Goal: Communication & Community: Answer question/provide support

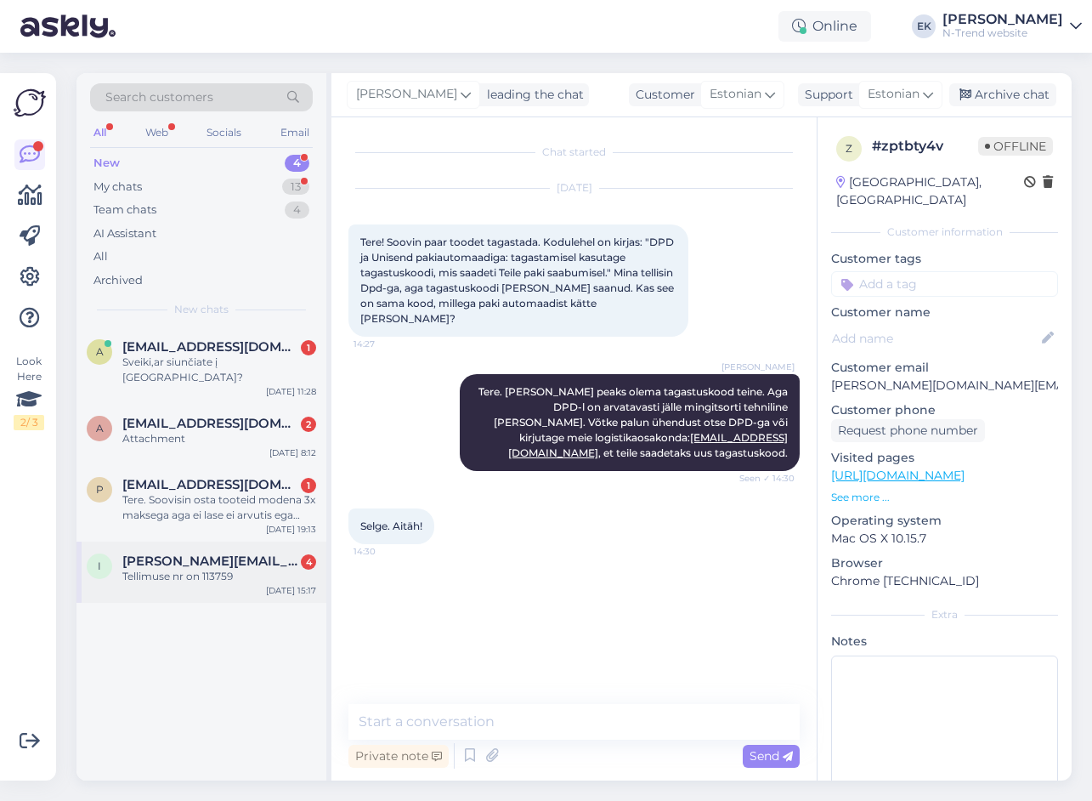
click at [187, 569] on div "Tellimuse nr on 113759" at bounding box center [219, 576] width 194 height 15
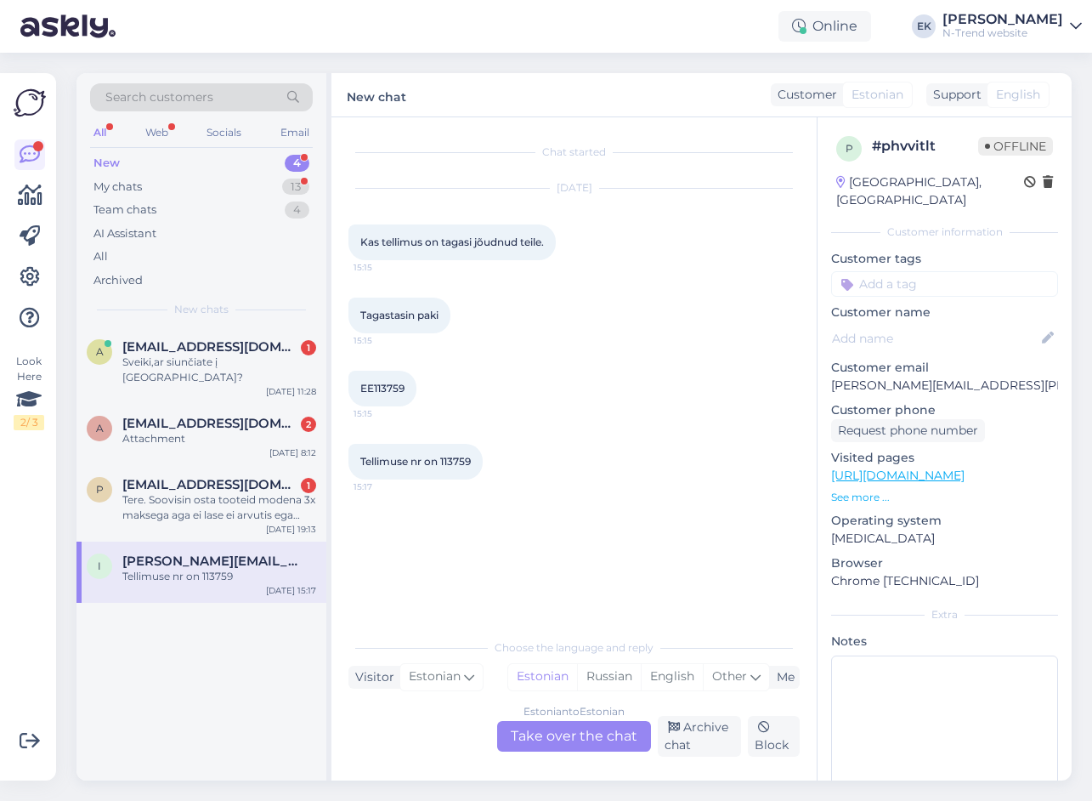
click at [380, 385] on span "EE113759" at bounding box center [382, 388] width 44 height 13
copy div "EE113759 15:15"
click at [560, 737] on div "Estonian to Estonian Take over the chat" at bounding box center [574, 736] width 154 height 31
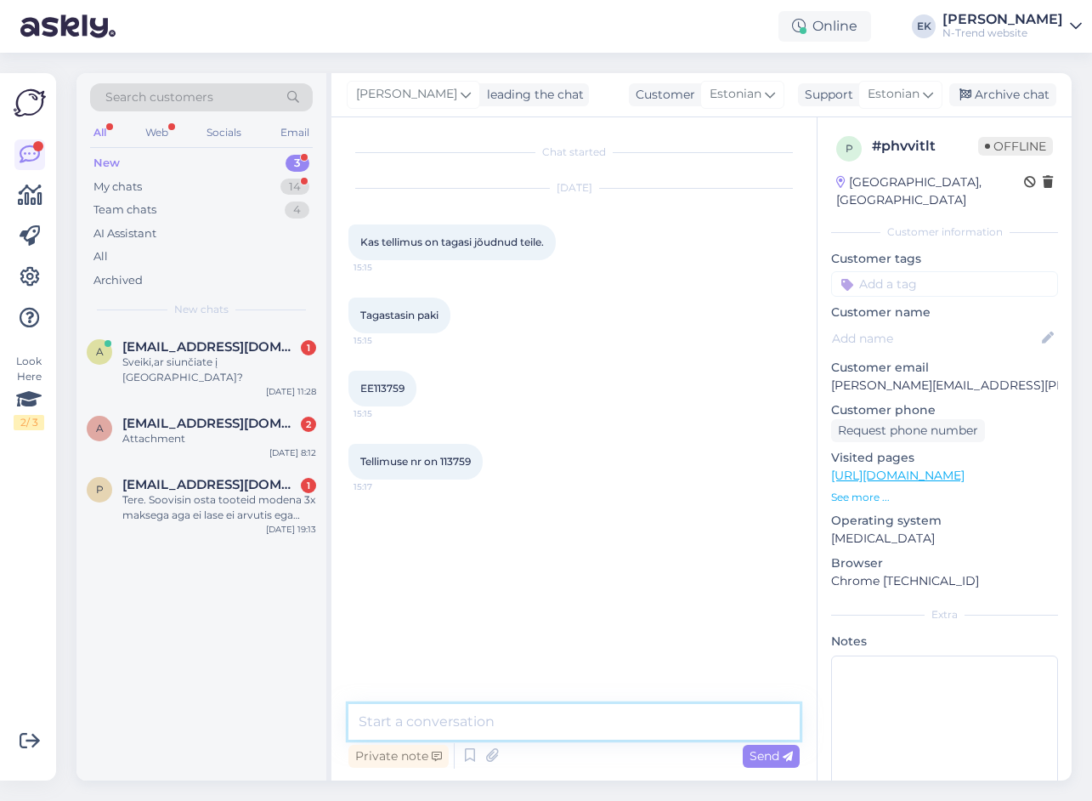
click at [480, 721] on textarea at bounding box center [574, 722] width 451 height 36
type textarea "Tere. Jah, on [PERSON_NAME]."
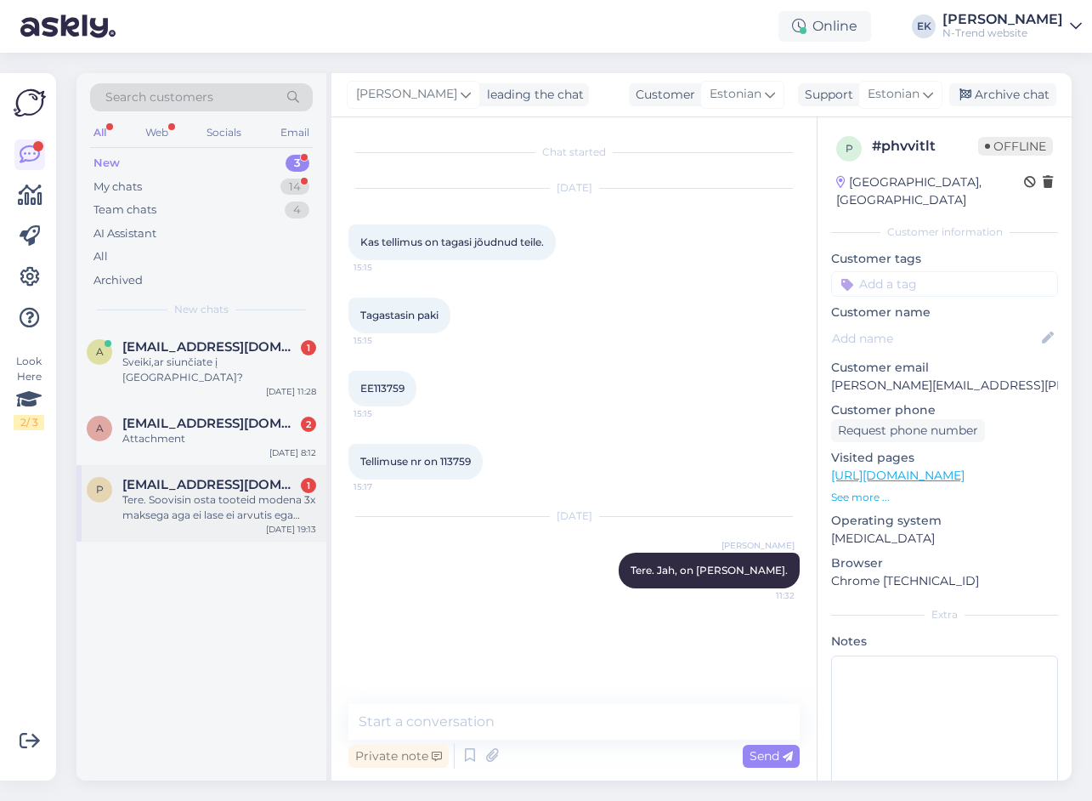
click at [169, 492] on div "Tere. Soovisin osta tooteid modena 3x maksega aga ei lase ei arvutis ega telefo…" at bounding box center [219, 507] width 194 height 31
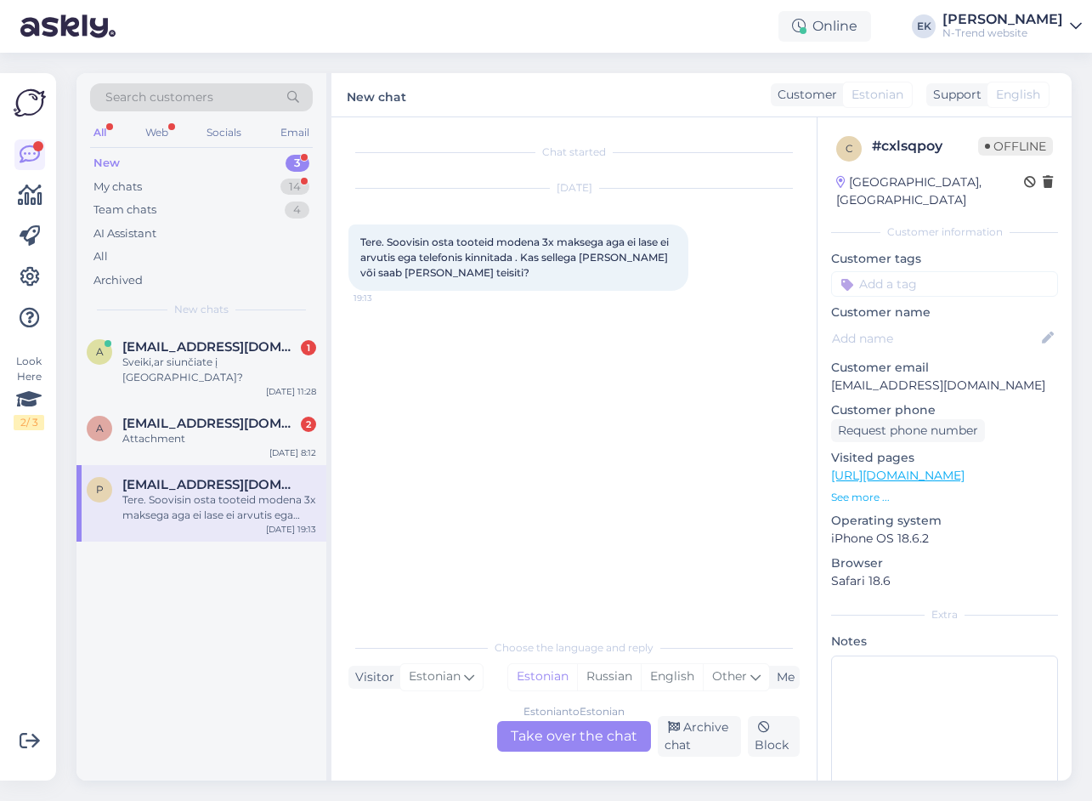
click at [560, 737] on div "Estonian to Estonian Take over the chat" at bounding box center [574, 736] width 154 height 31
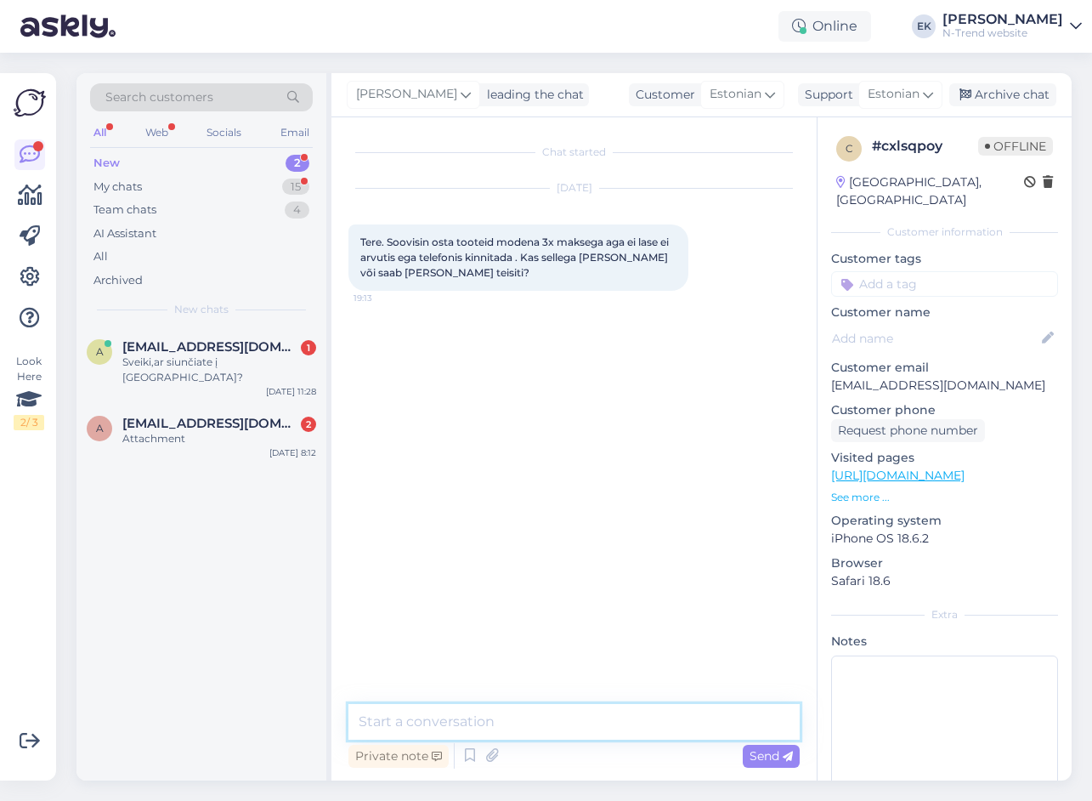
click at [531, 727] on textarea at bounding box center [574, 722] width 451 height 36
type textarea "Tere. Mis tõrkepõhjuseks ütleb?"
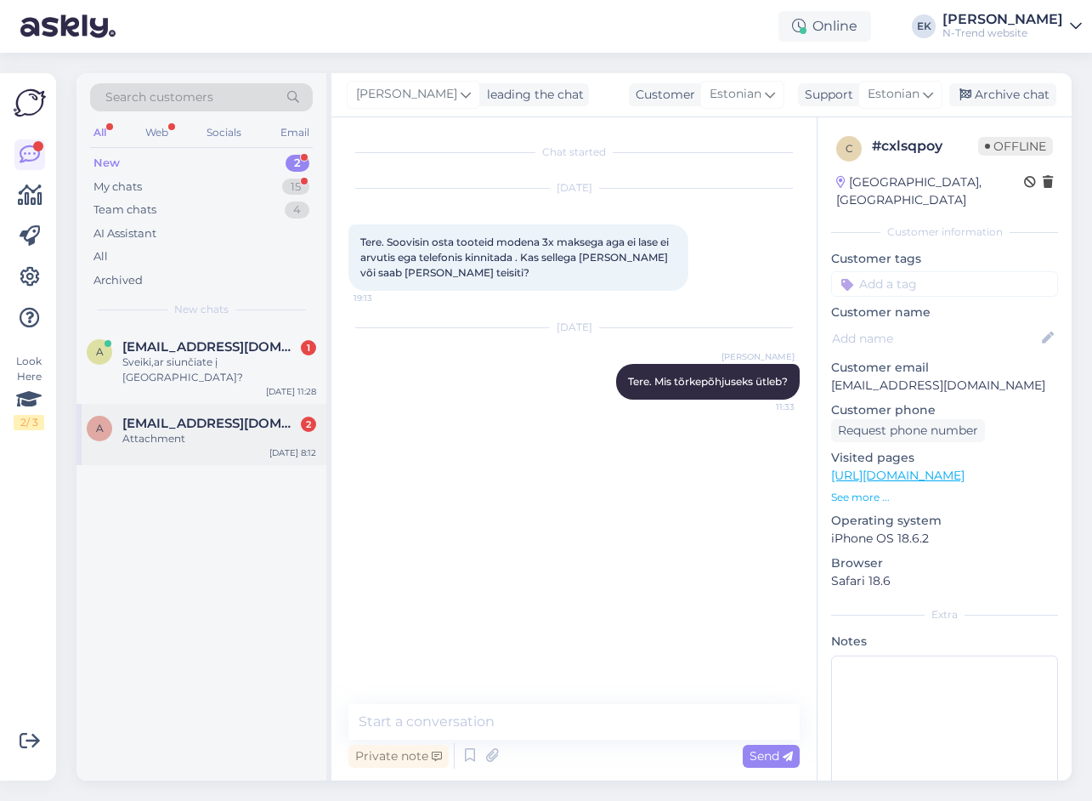
click at [137, 416] on span "[EMAIL_ADDRESS][DOMAIN_NAME]" at bounding box center [210, 423] width 177 height 15
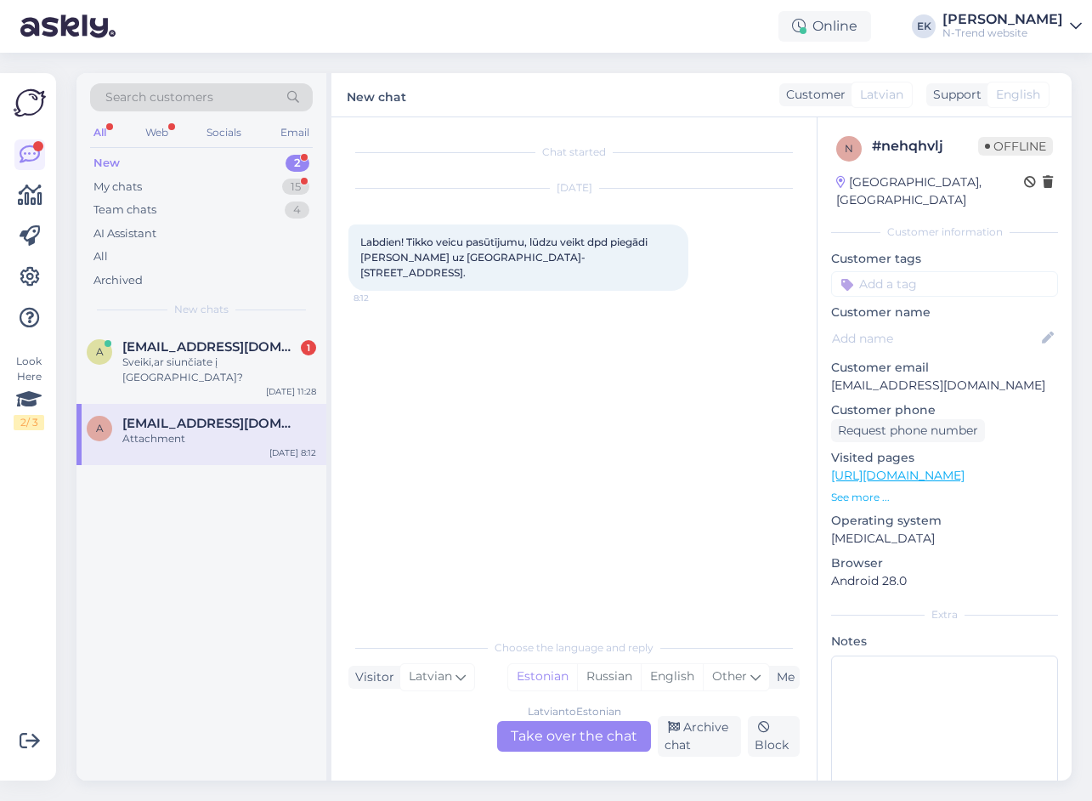
click at [563, 730] on div "[DEMOGRAPHIC_DATA] to Estonian Take over the chat" at bounding box center [574, 736] width 154 height 31
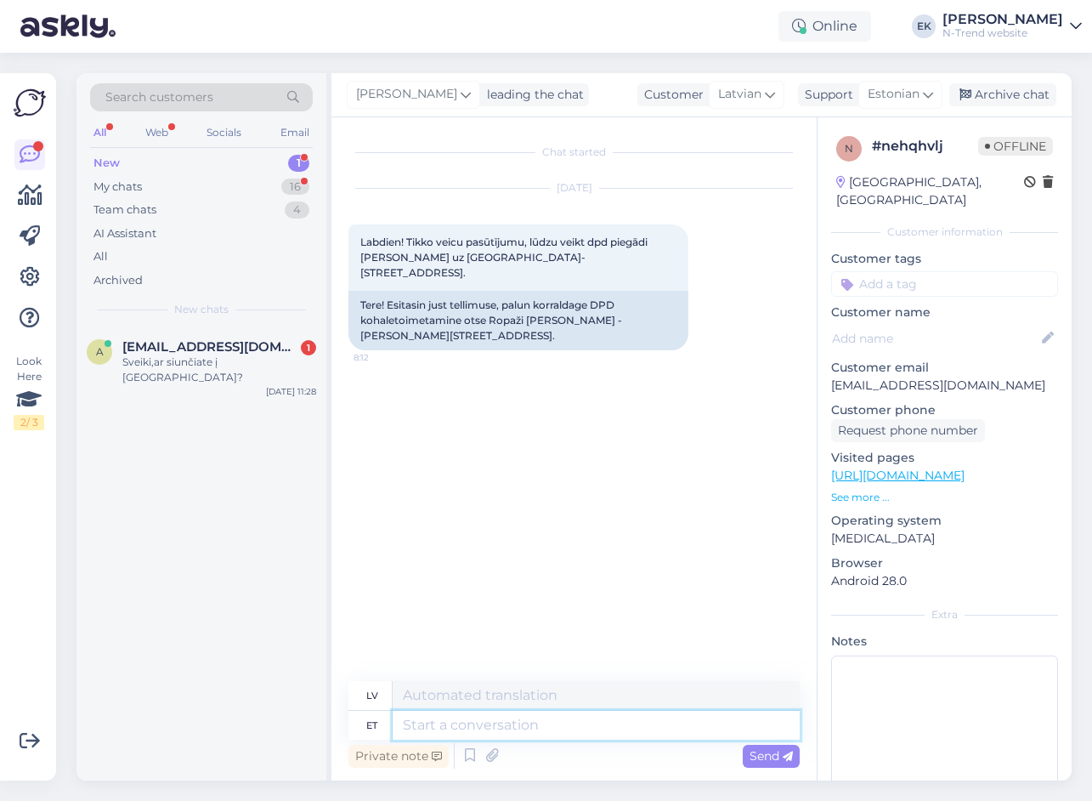
click at [441, 729] on textarea at bounding box center [596, 725] width 407 height 29
type textarea "T"
type textarea "Tere."
type textarea "Sveiki."
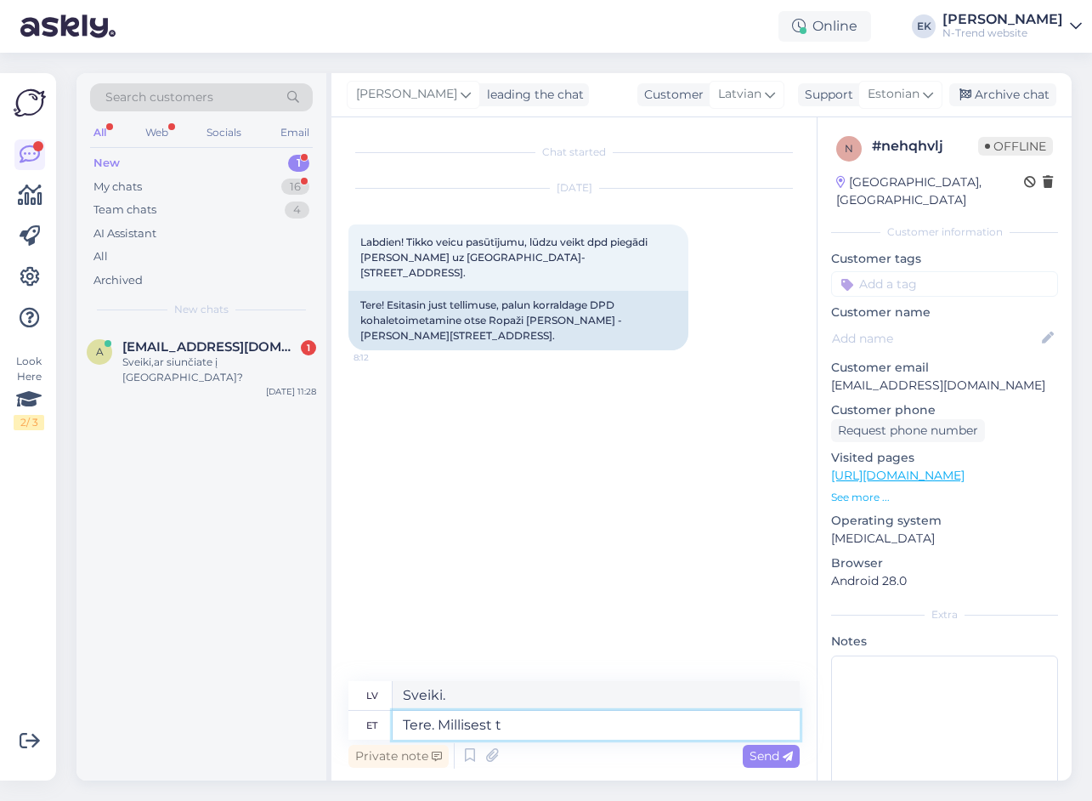
type textarea "Tere. Millisest te"
type textarea "Sveiki. No kā?"
type textarea "Tere. Millisest tellimust"
type textarea "Sveiki. Kāds pasūtījums?"
type textarea "Tere. Millisest tellimust käib j"
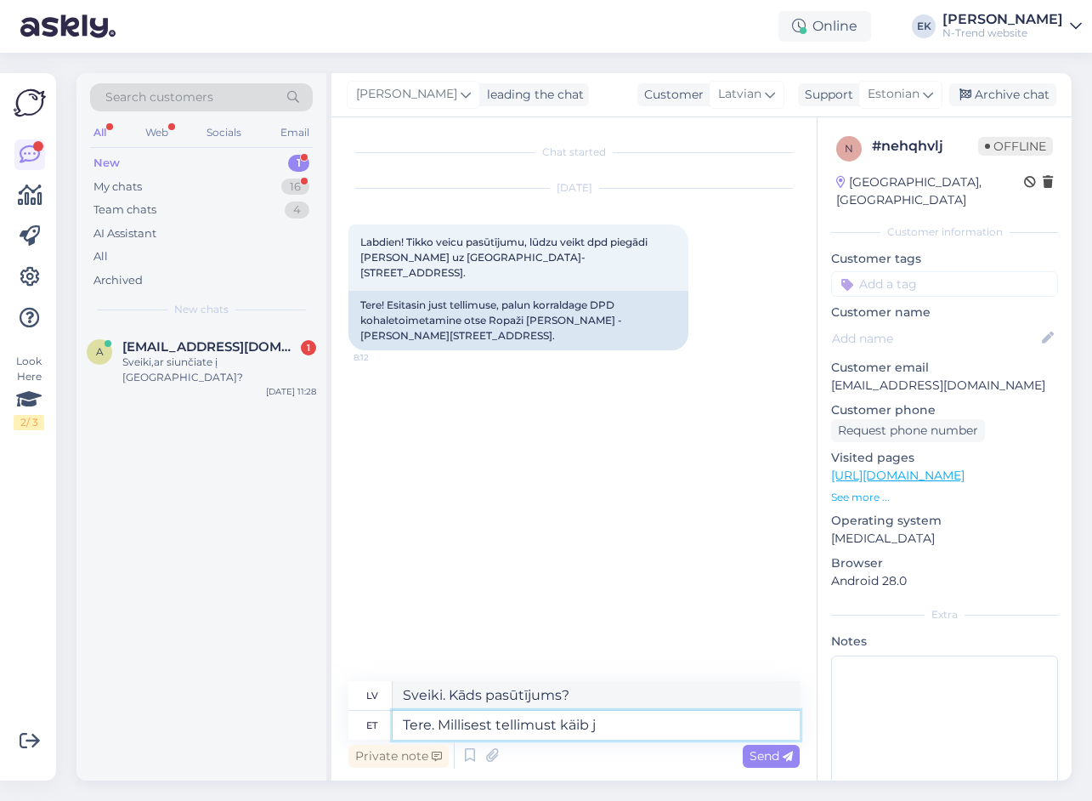
type textarea "Sveiki. Kas tas par pasūtījumu?"
type textarea "Tere. Millisest tellimust käib jutt?"
type textarea "Sveiki. Par kādu pasūtījumu jūs runājat?"
type textarea "Tere. Millisest tellimust käib jutt? Kas te te"
type textarea "Sveiki. Par kādu pasūtījumu jūs runājat? Vai jūs esat?"
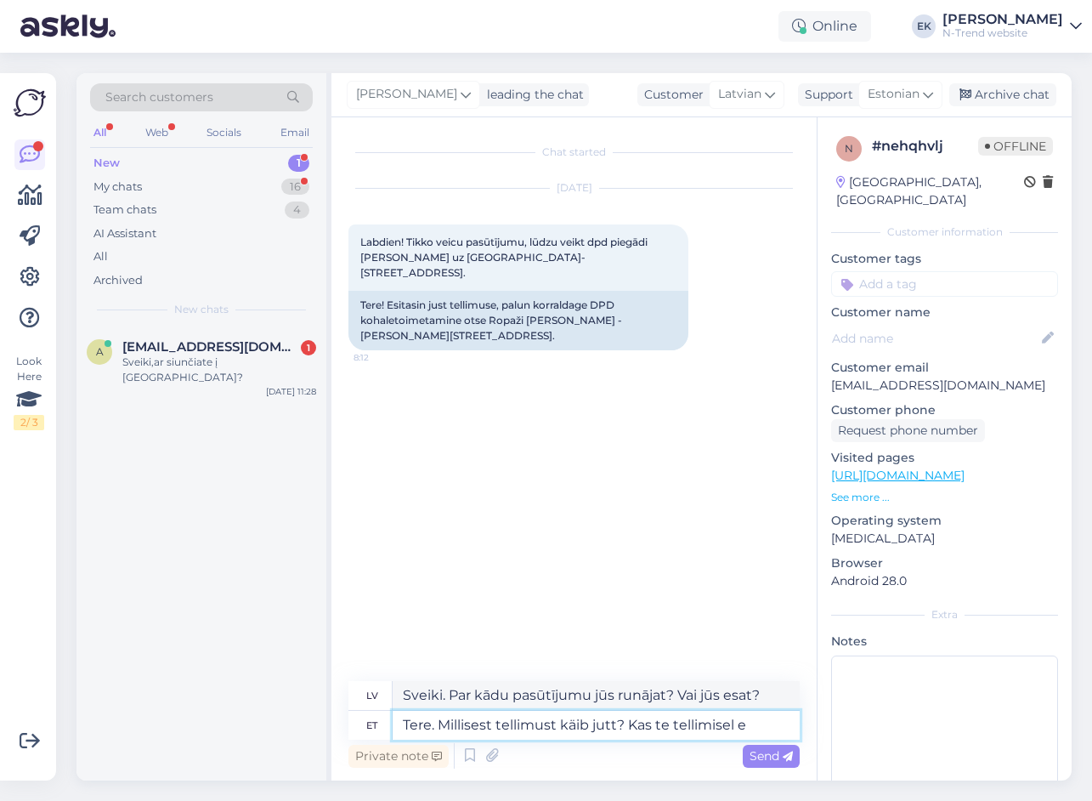
type textarea "Tere. Millisest tellimust käib jutt? Kas te tellimisel ei"
type textarea "Sveiki. Par kādu pasūtījumu jūs runājat? Vai, pasūtot, jūs"
type textarea "Tere. Millisest tellimust käib jutt? Kas te tellimisel ei"
type textarea "Sveiki. Par kādu pasūtījumu jūs runājat? [PERSON_NAME], pasūtot, jūs..."
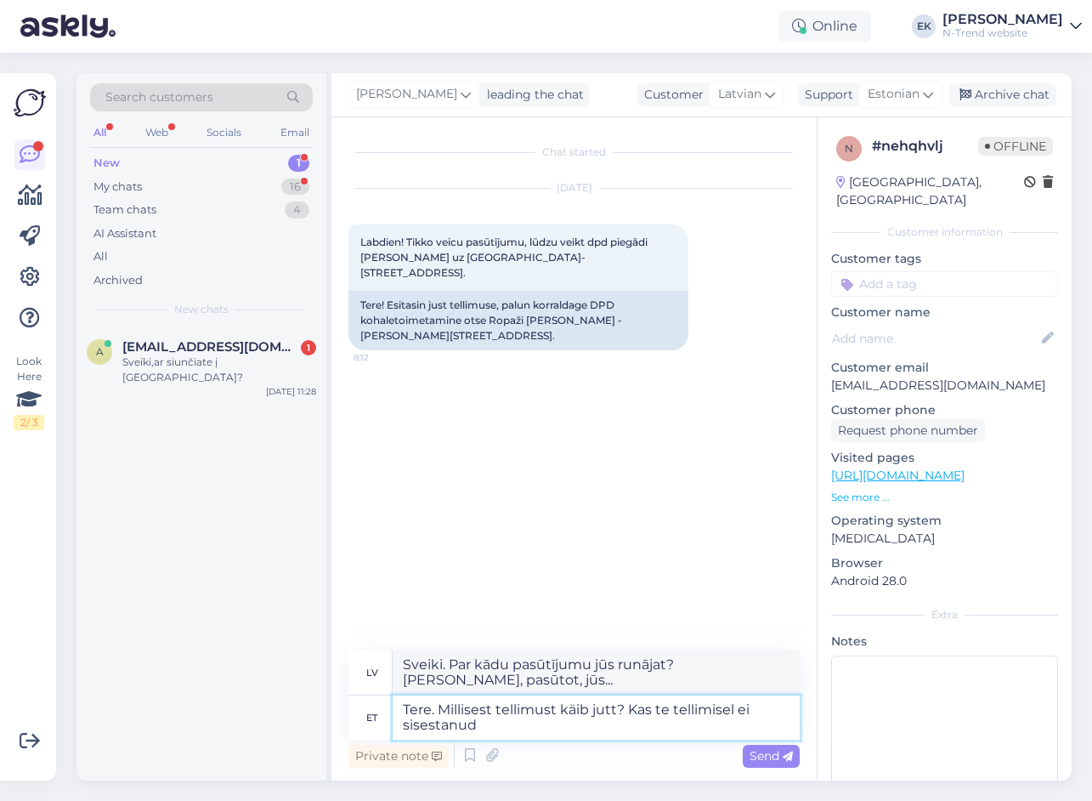
type textarea "Tere. Millisest tellimust käib jutt? Kas te tellimisel ei sisestanud a"
type textarea "Sveiki. Par kādu pasūtījumu jūs runājat? Vai jūs to neievadījāt, veicot pasūtīj…"
type textarea "Tere. Millisest tellimust käib jutt? Kas te tellimisel ei sisestanud aadressi?"
type textarea "Sveiki. Par kādu pasūtījumu jūs runājat? Vai, veicot pasūtījumu, neievadījāt ad…"
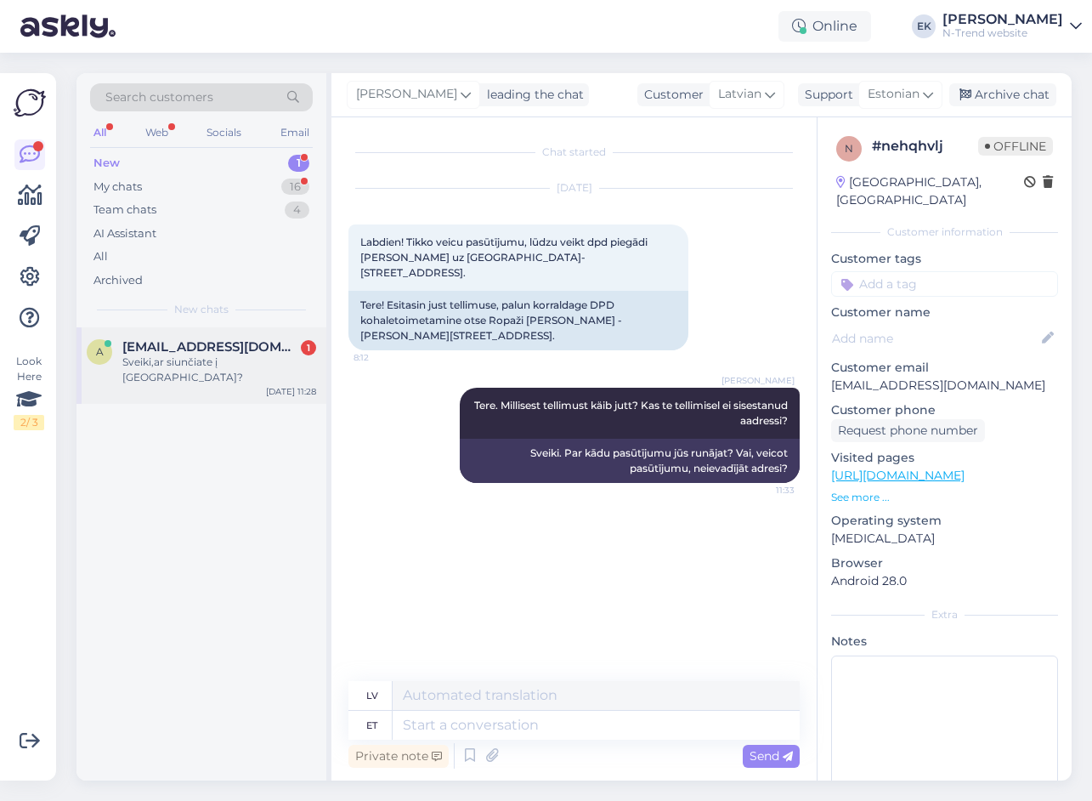
click at [201, 358] on div "Sveiki,ar siunčiate į [GEOGRAPHIC_DATA]?" at bounding box center [219, 370] width 194 height 31
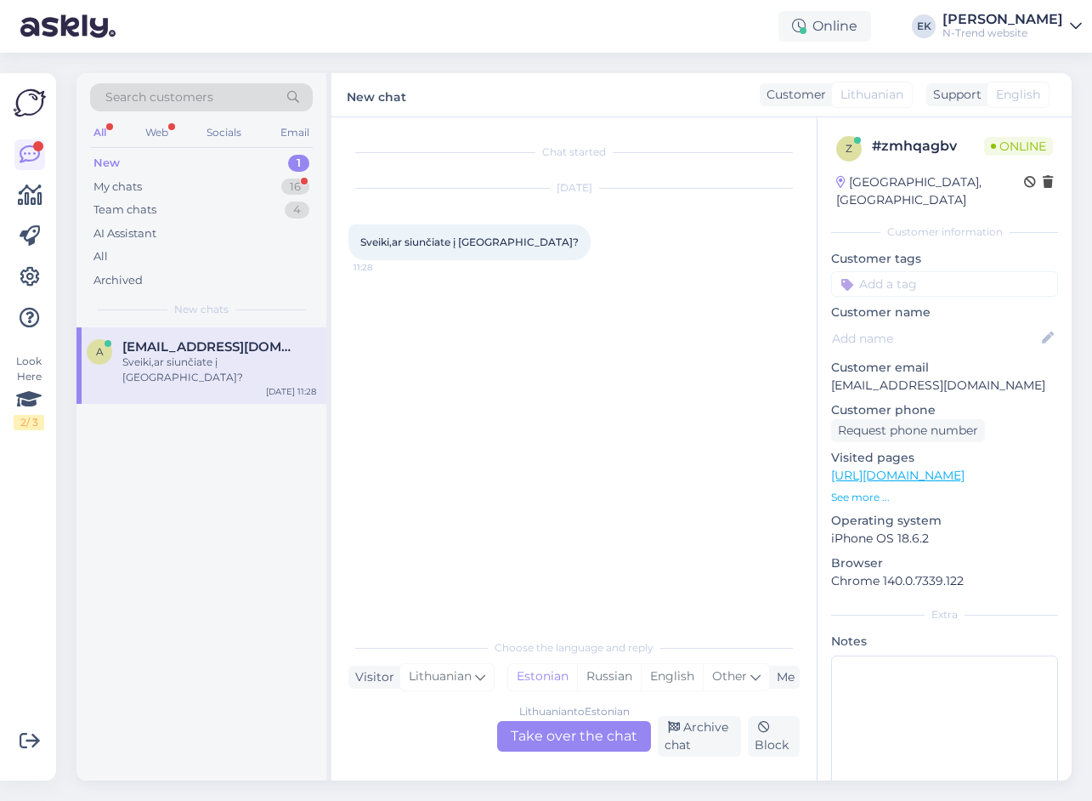
click at [590, 740] on div "Lithuanian to Estonian Take over the chat" at bounding box center [574, 736] width 154 height 31
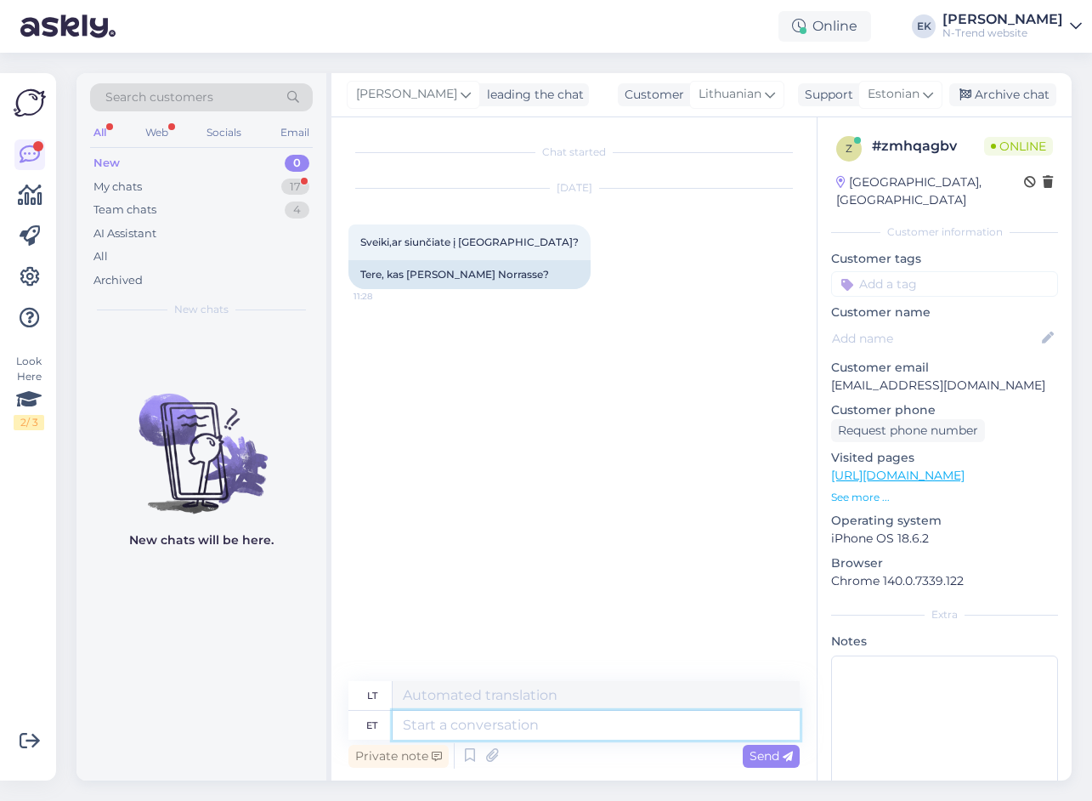
click at [497, 731] on textarea at bounding box center [596, 725] width 407 height 29
type textarea "Tere."
type textarea "Sveiki"
type textarea "Tere."
type textarea "Sveiki."
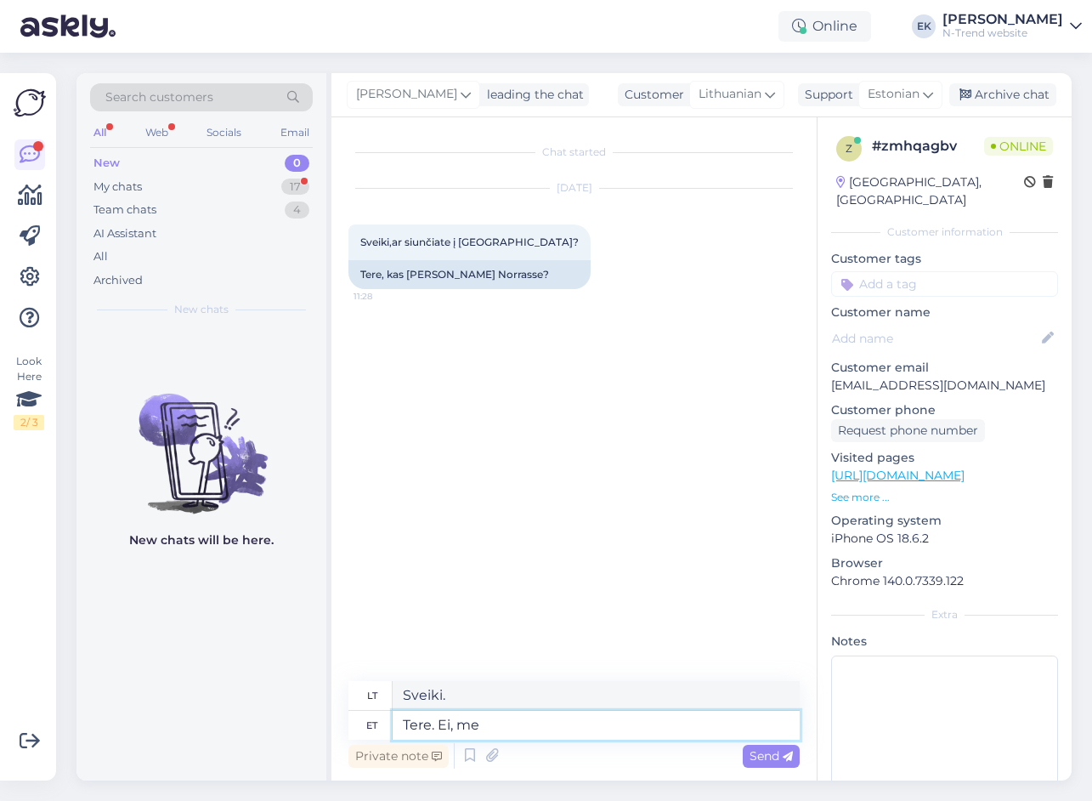
type textarea "Tere. Ei, me"
type textarea "Sveiki. Ne,"
type textarea "Tere. Ei, me e"
type textarea "Sveiki. Ne, mes"
type textarea "Tere. Ei, me ei s"
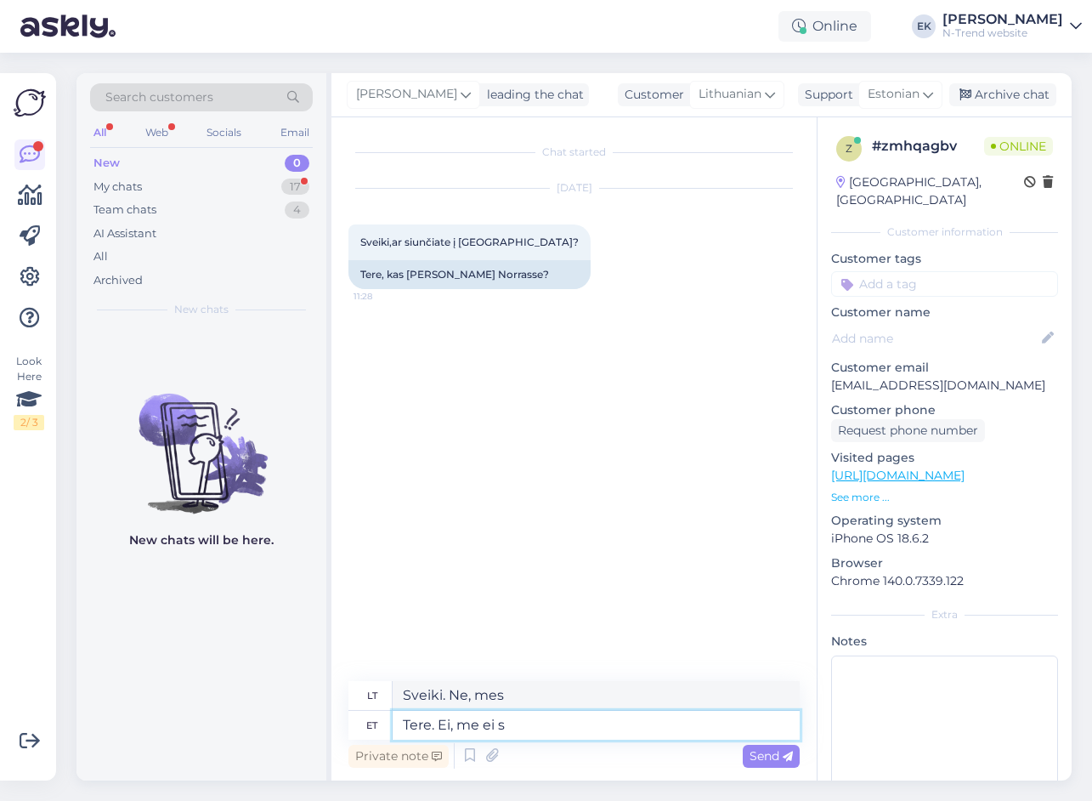
type textarea "Sveiki. Ne, neturime."
type textarea "Tere. Ei, me [PERSON_NAME]"
type textarea "Sveiki. Ne, mes neturime."
type textarea "Tere. Ei, me [PERSON_NAME] Norrasse."
type textarea "Sveiki. Ne, mes nepristatome į [GEOGRAPHIC_DATA]."
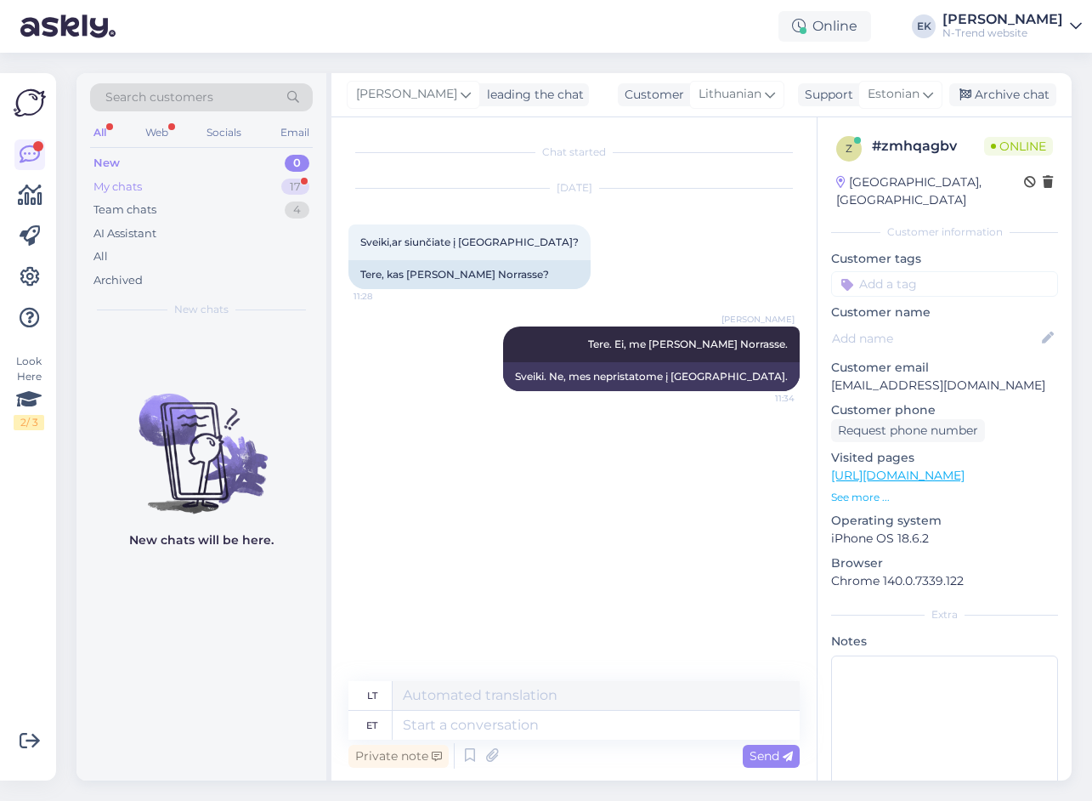
click at [123, 188] on div "My chats" at bounding box center [118, 187] width 48 height 17
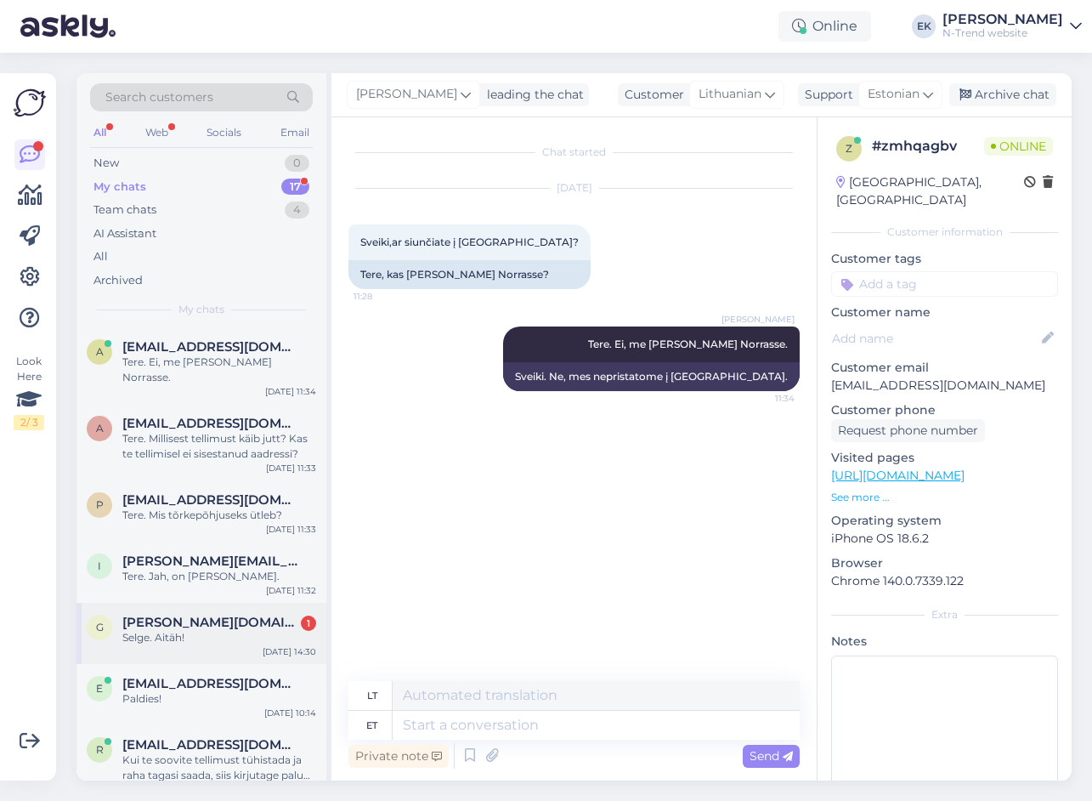
click at [185, 630] on div "Selge. Aitäh!" at bounding box center [219, 637] width 194 height 15
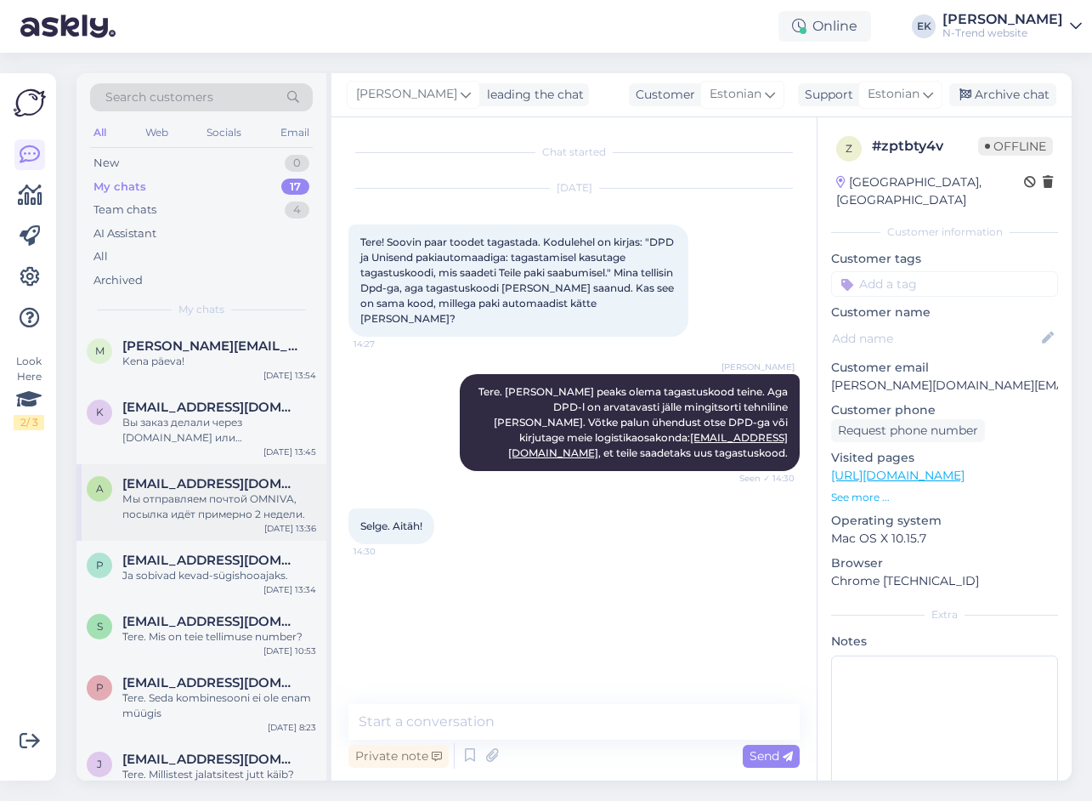
scroll to position [695, 0]
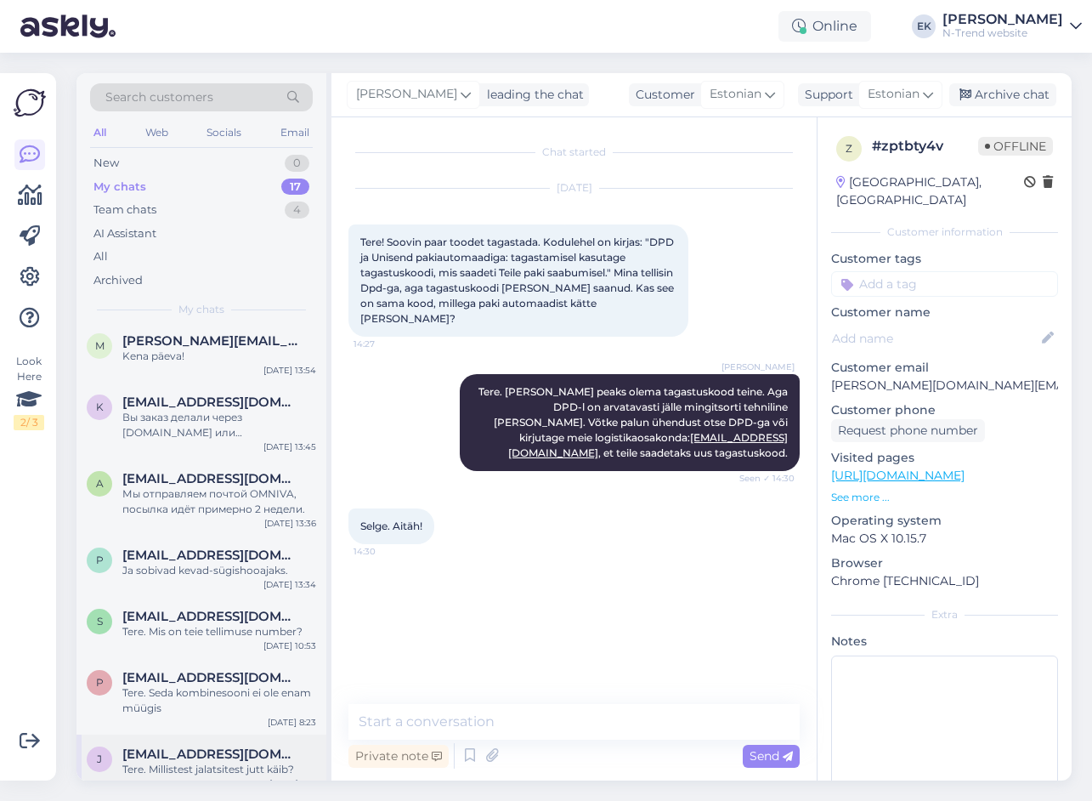
click at [218, 746] on span "[EMAIL_ADDRESS][DOMAIN_NAME]" at bounding box center [210, 753] width 177 height 15
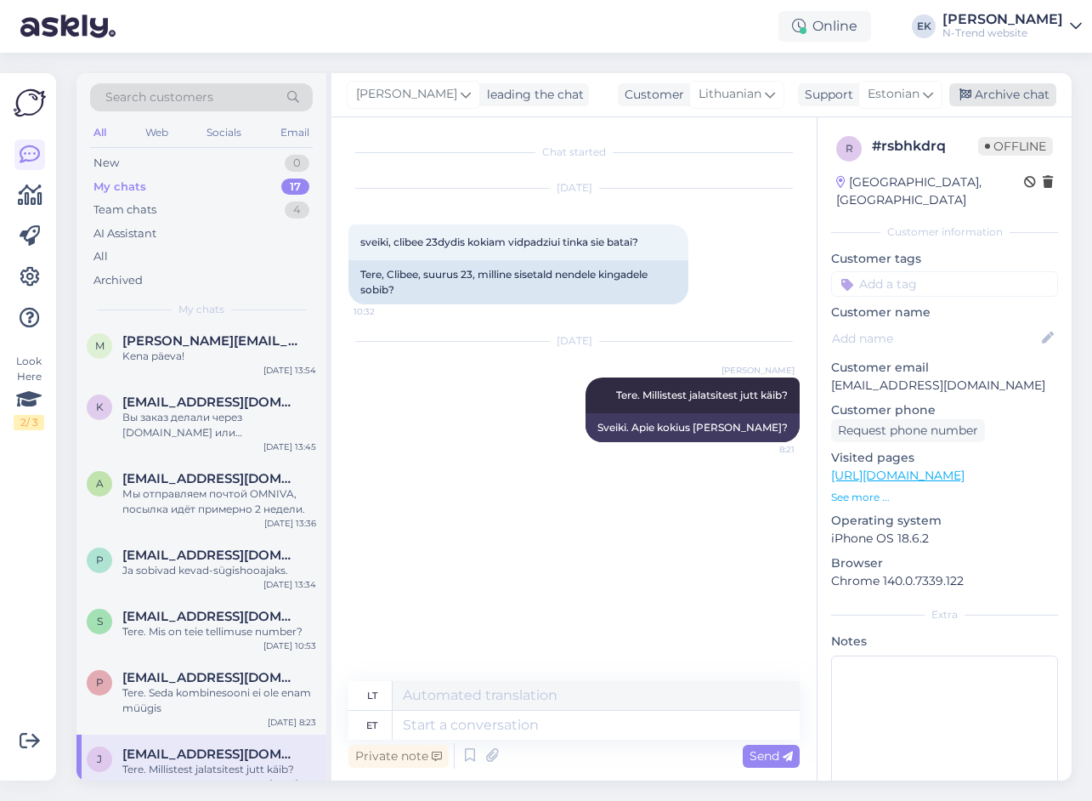
click at [988, 84] on div "Archive chat" at bounding box center [1003, 94] width 107 height 23
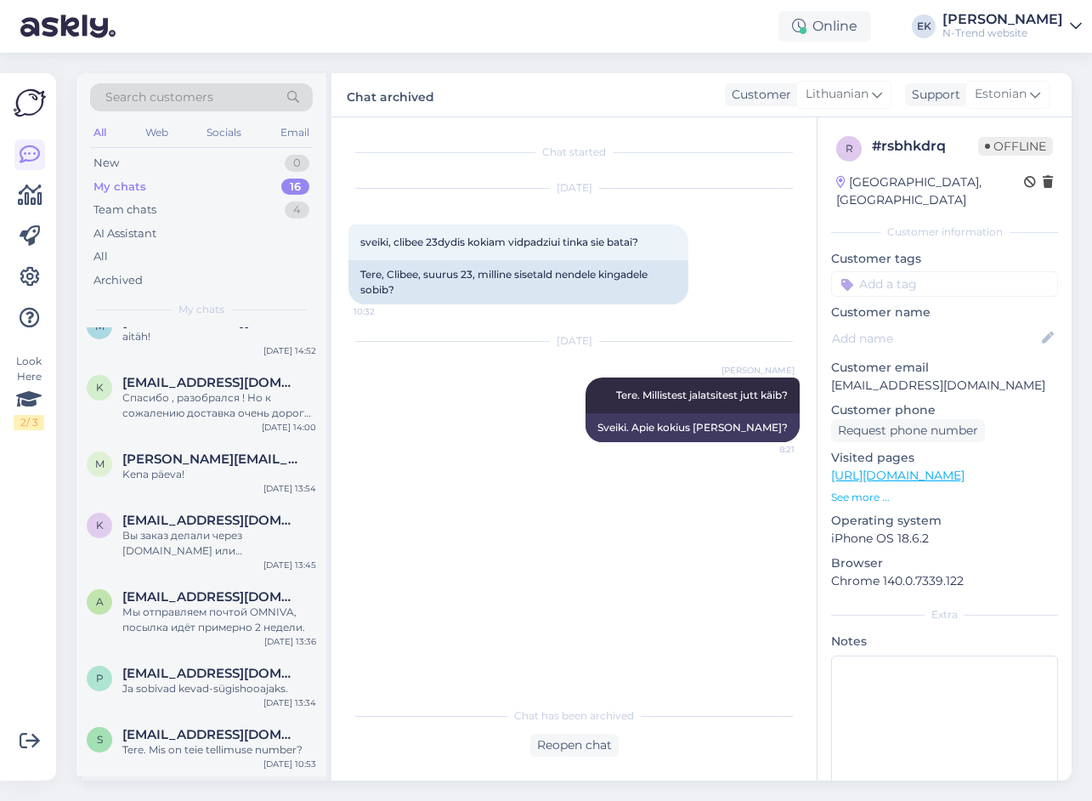
scroll to position [633, 0]
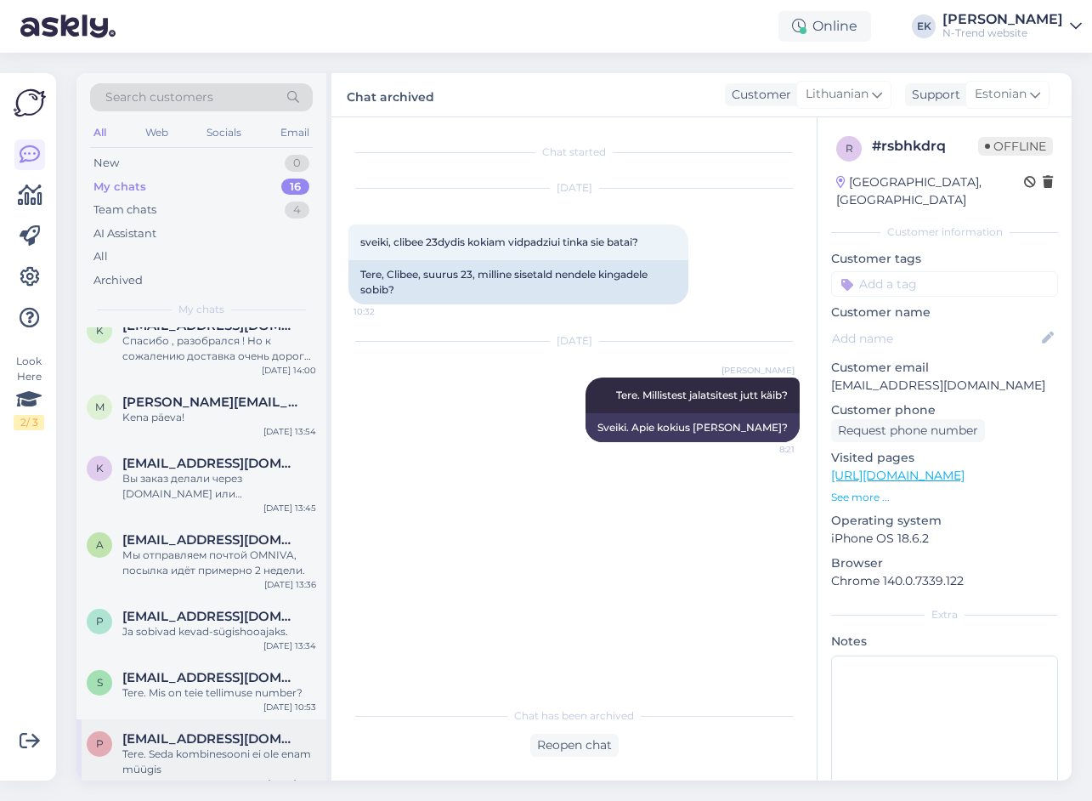
click at [212, 746] on div "Tere. Seda kombinesooni ei ole enam müügis" at bounding box center [219, 761] width 194 height 31
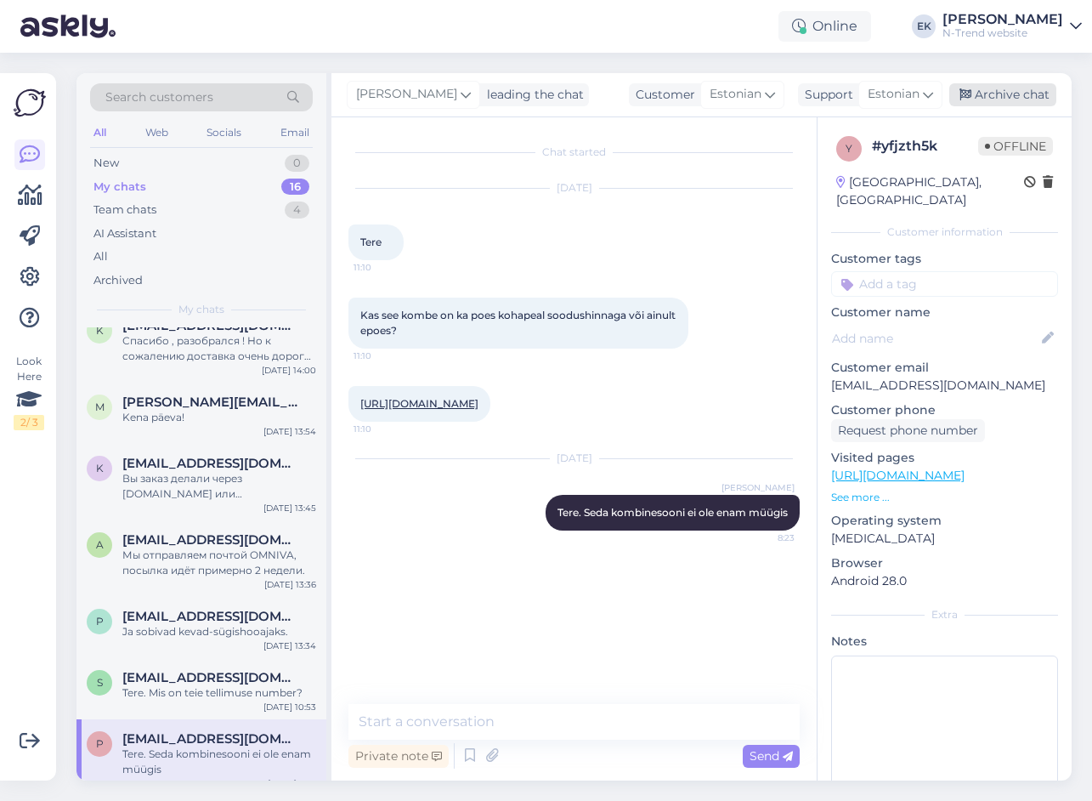
click at [995, 95] on div "Archive chat" at bounding box center [1003, 94] width 107 height 23
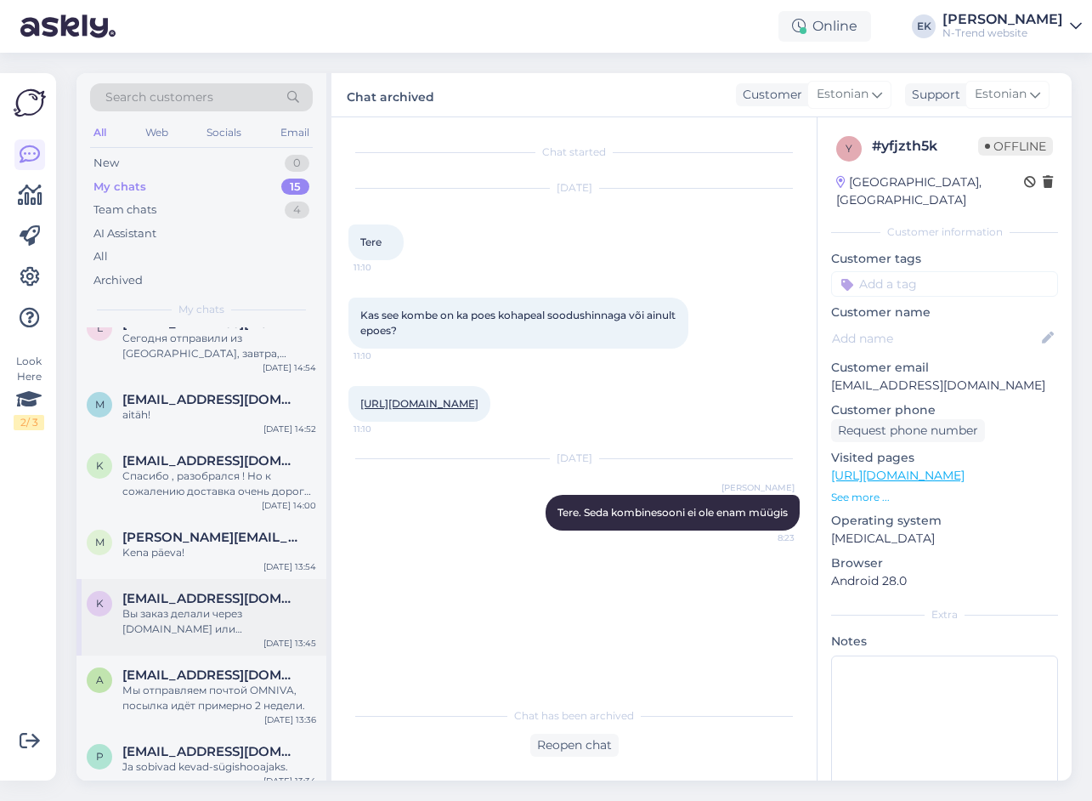
scroll to position [557, 0]
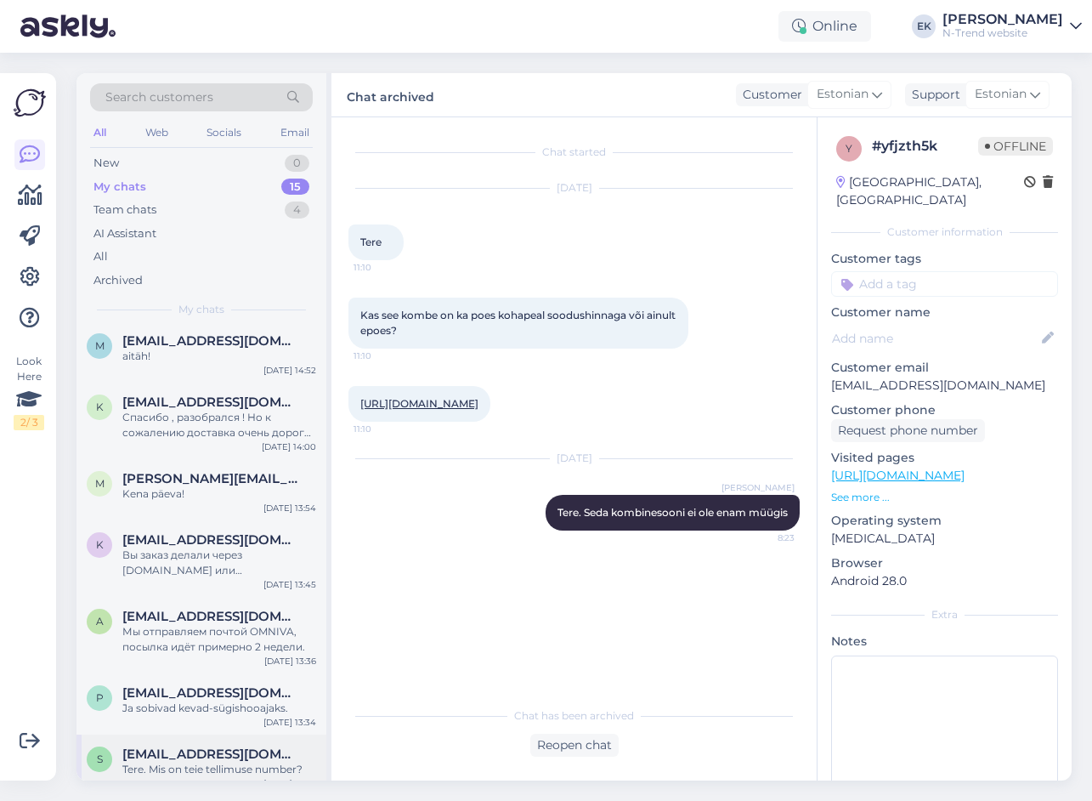
click at [231, 762] on div "Tere. Mis on teie tellimuse number?" at bounding box center [219, 769] width 194 height 15
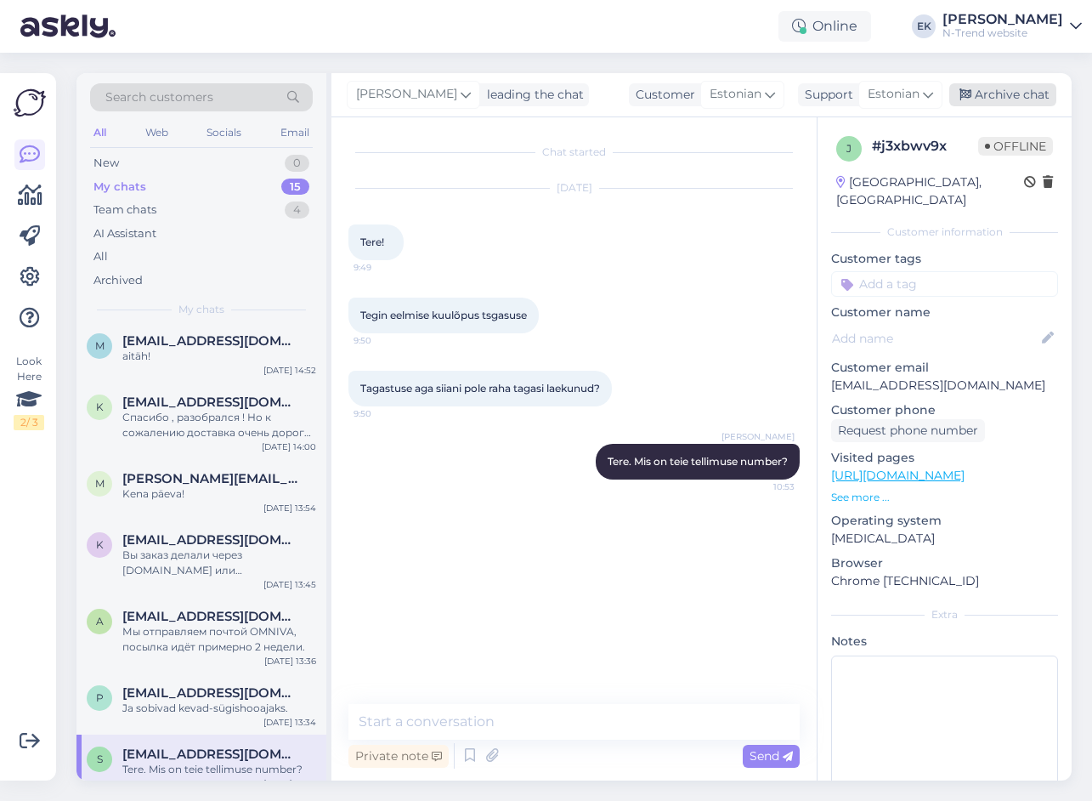
click at [985, 95] on div "Archive chat" at bounding box center [1003, 94] width 107 height 23
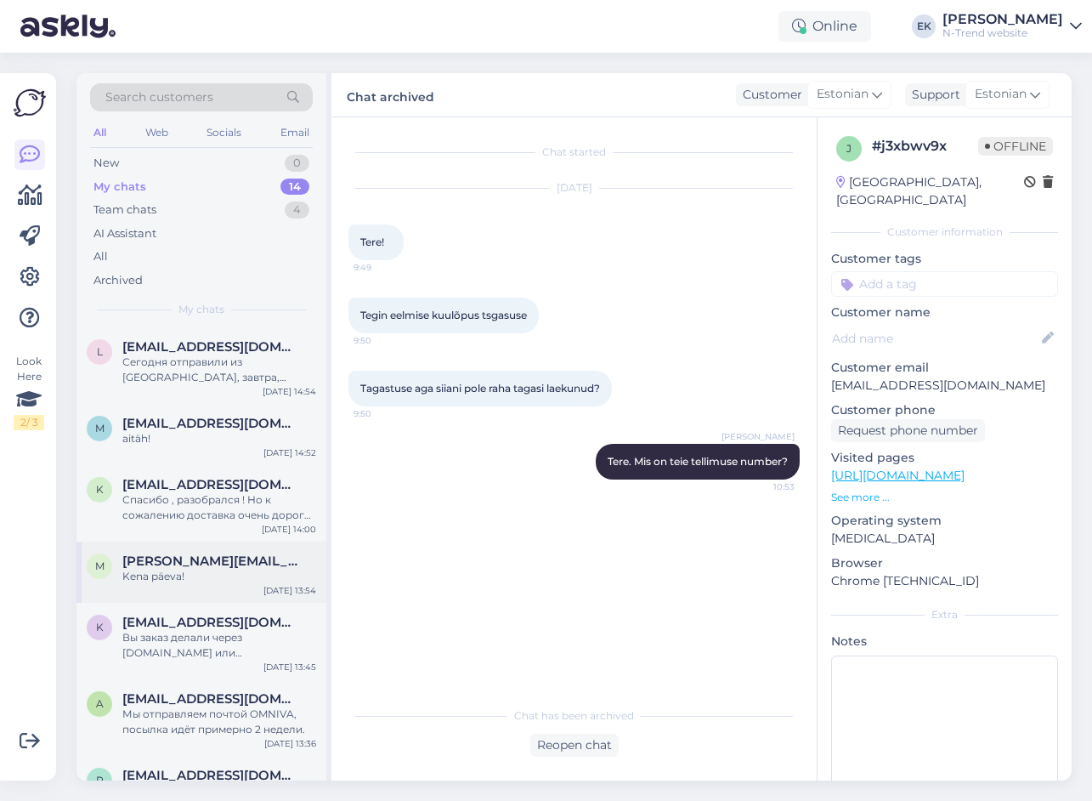
scroll to position [496, 0]
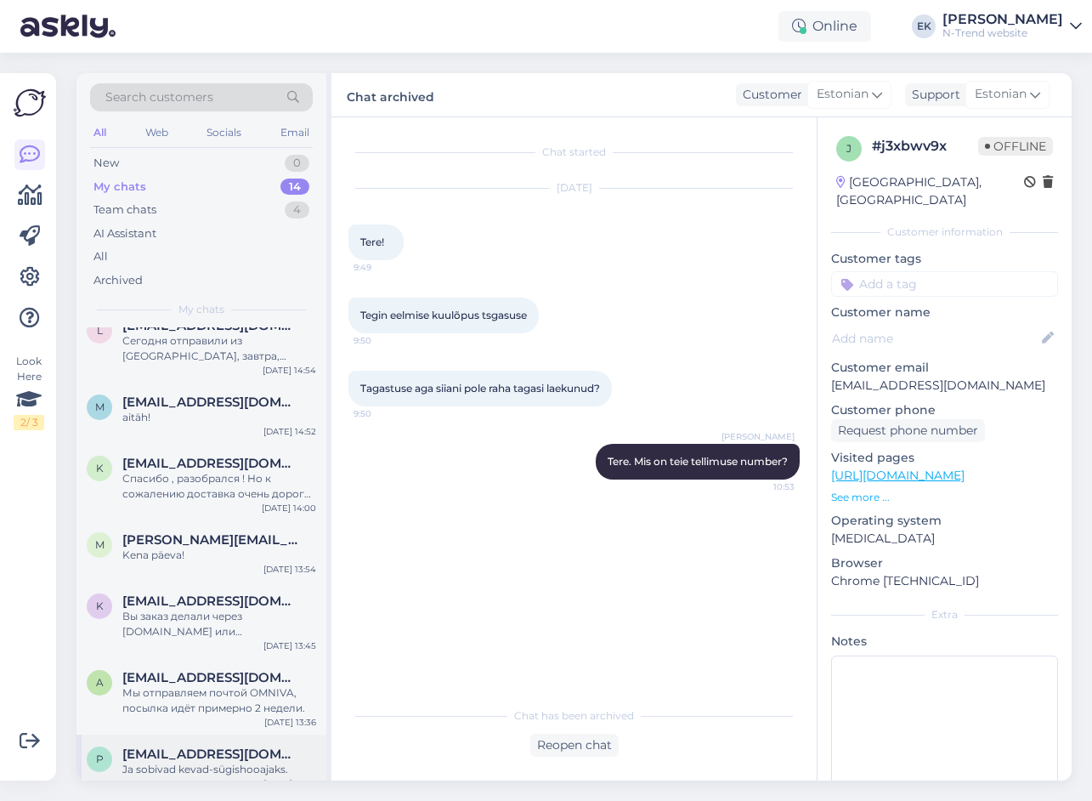
click at [226, 762] on div "Ja sobivad kevad-sügishooajaks." at bounding box center [219, 769] width 194 height 15
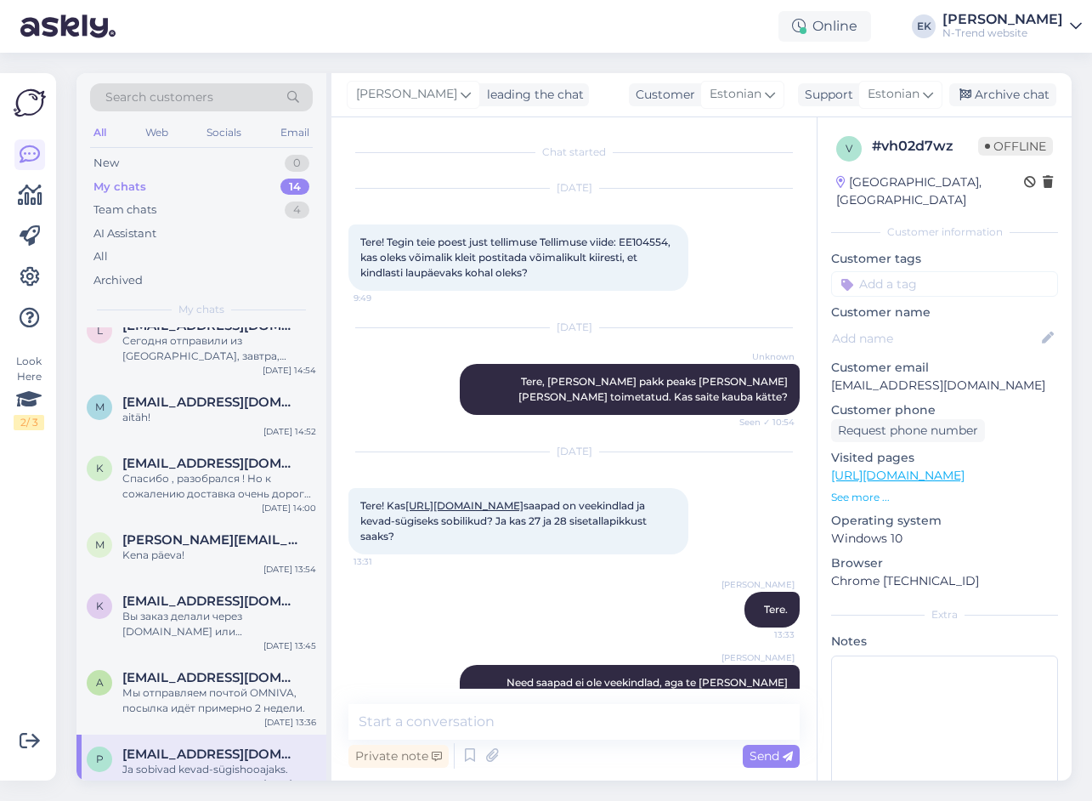
scroll to position [134, 0]
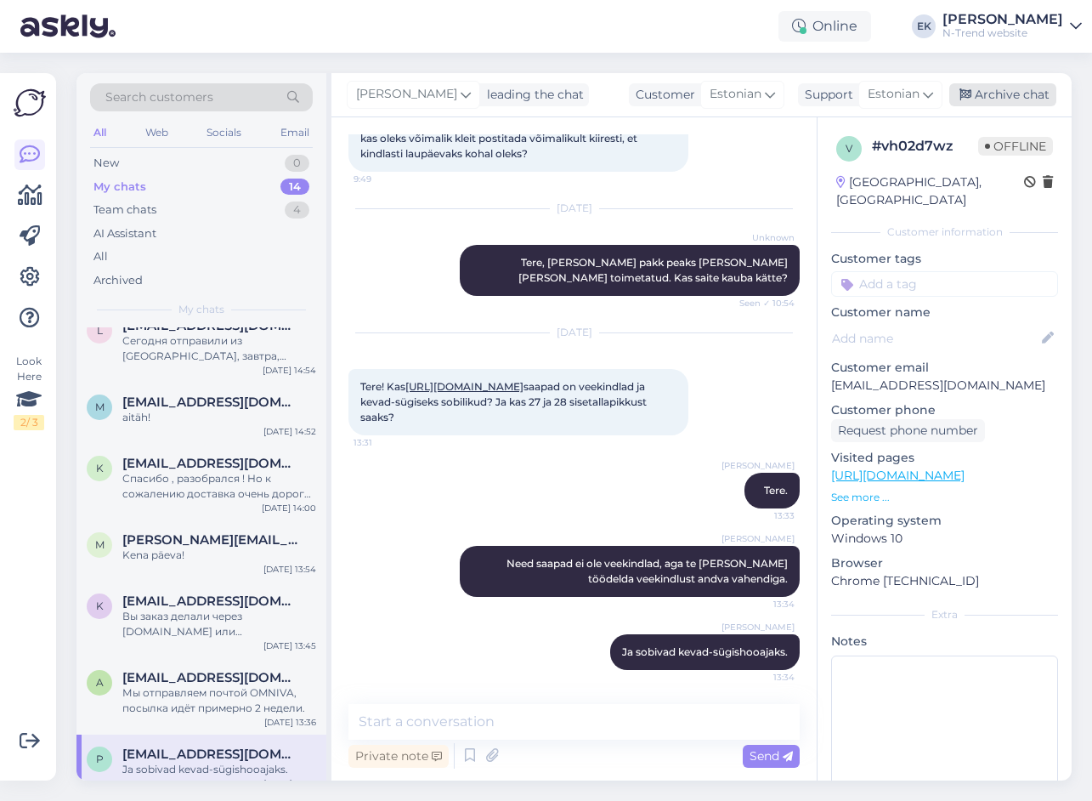
click at [1001, 94] on div "Archive chat" at bounding box center [1003, 94] width 107 height 23
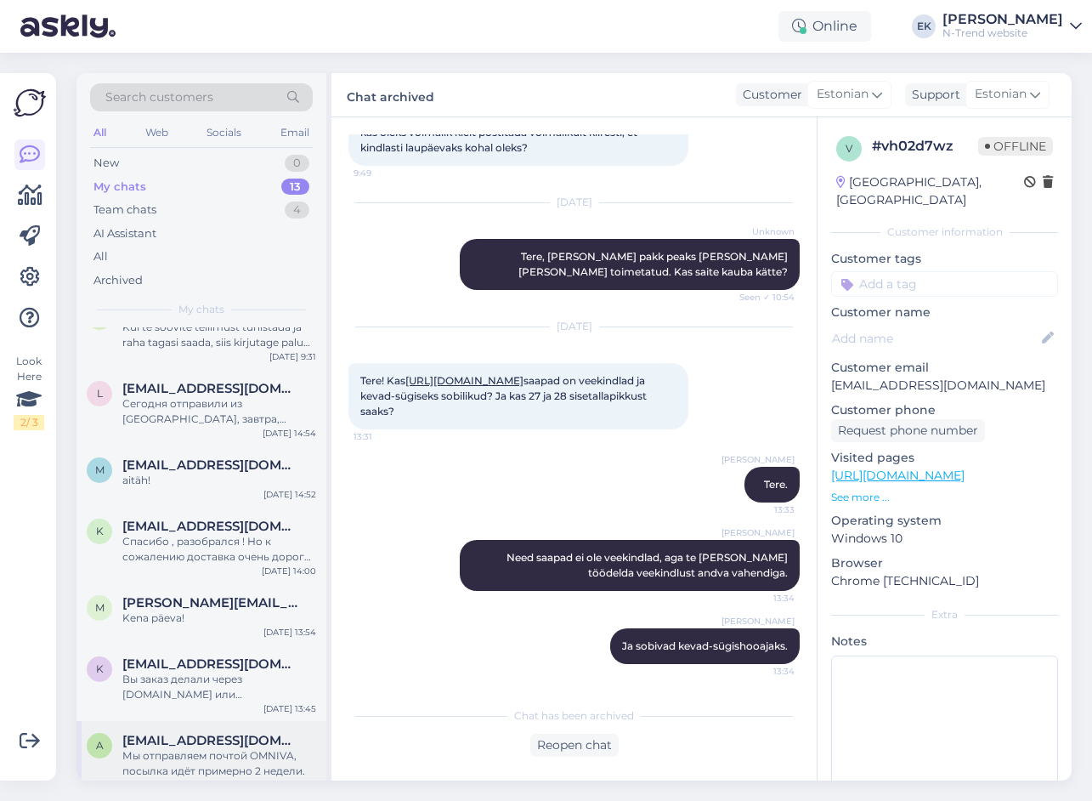
scroll to position [434, 0]
click at [218, 746] on div "Мы отправляем почтой OMNIVA, посылка идёт примерно 2 недели." at bounding box center [219, 761] width 194 height 31
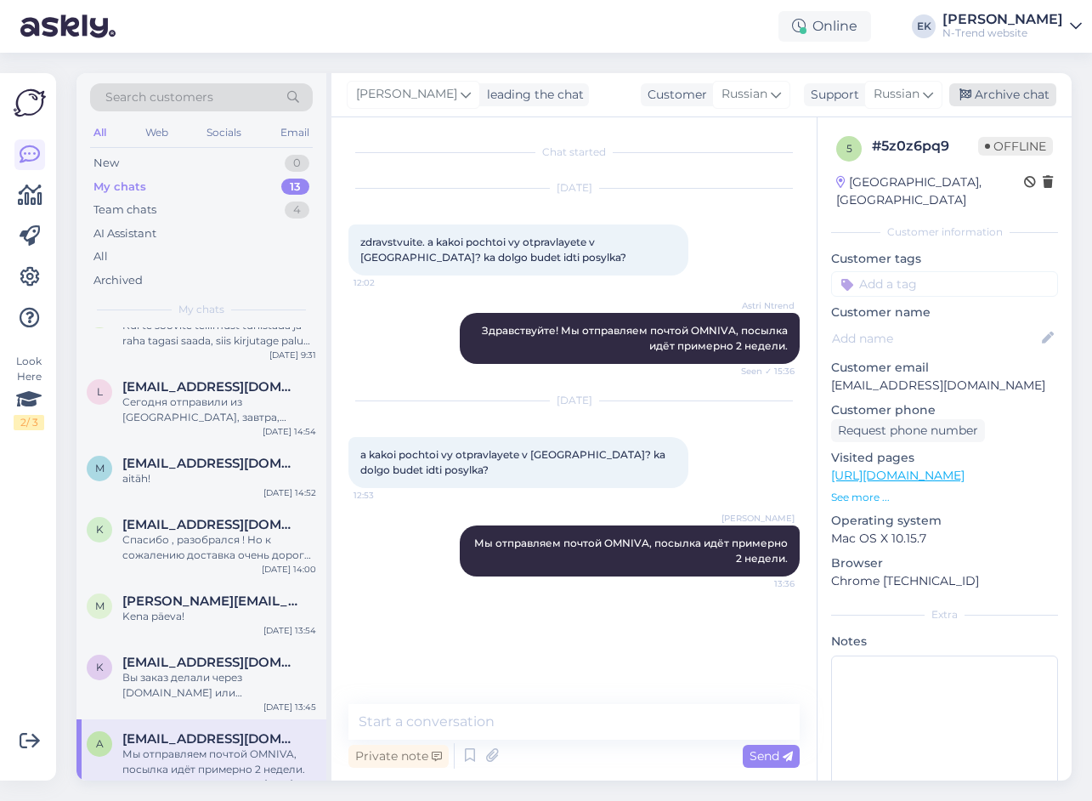
click at [1009, 92] on div "Archive chat" at bounding box center [1003, 94] width 107 height 23
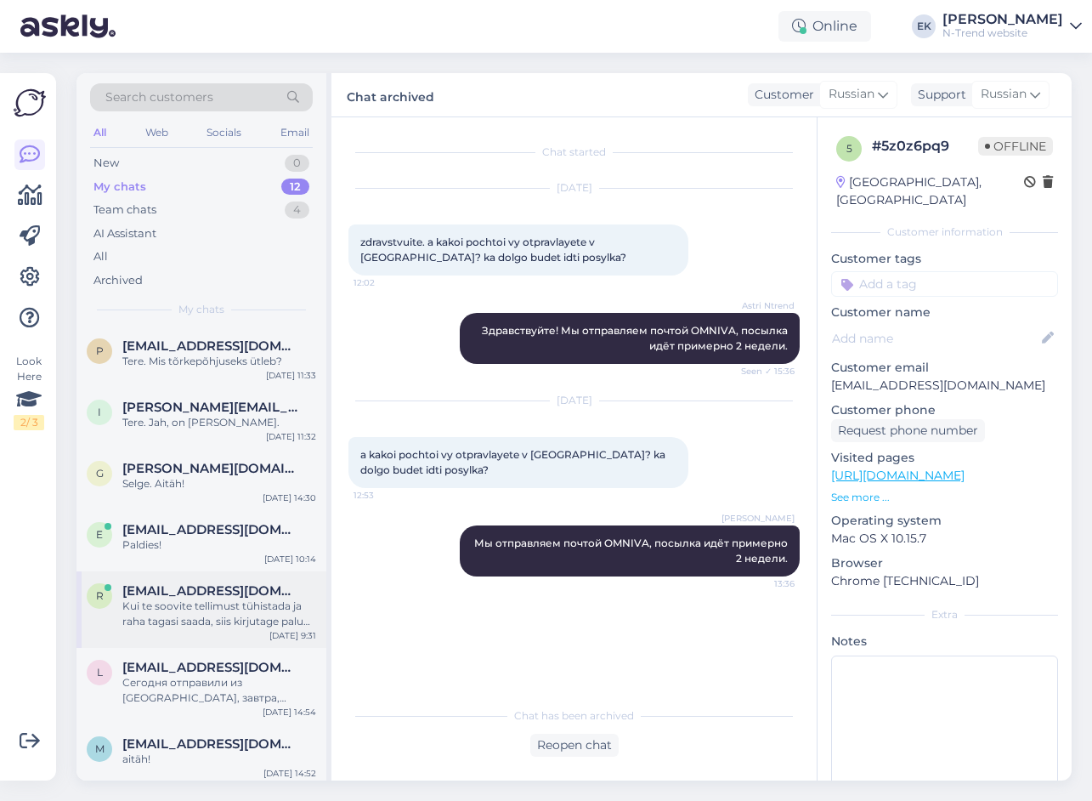
scroll to position [358, 0]
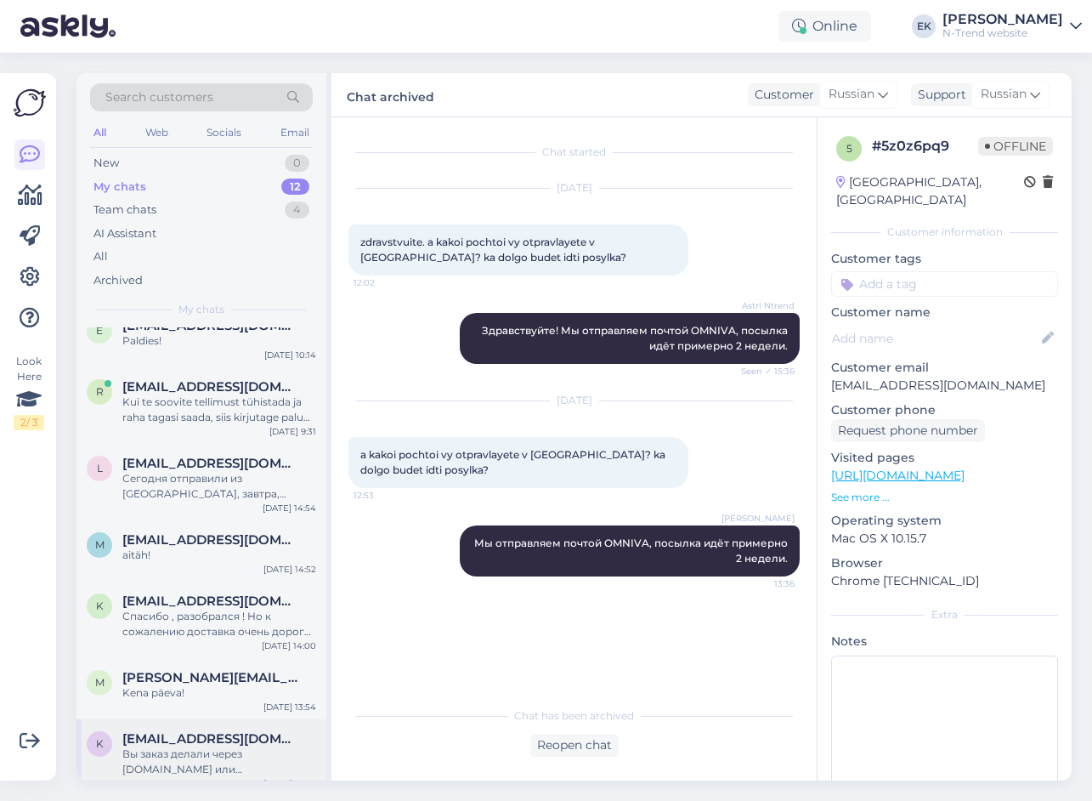
click at [212, 746] on div "Вы заказ делали через [DOMAIN_NAME] или [DOMAIN_NAME]?" at bounding box center [219, 761] width 194 height 31
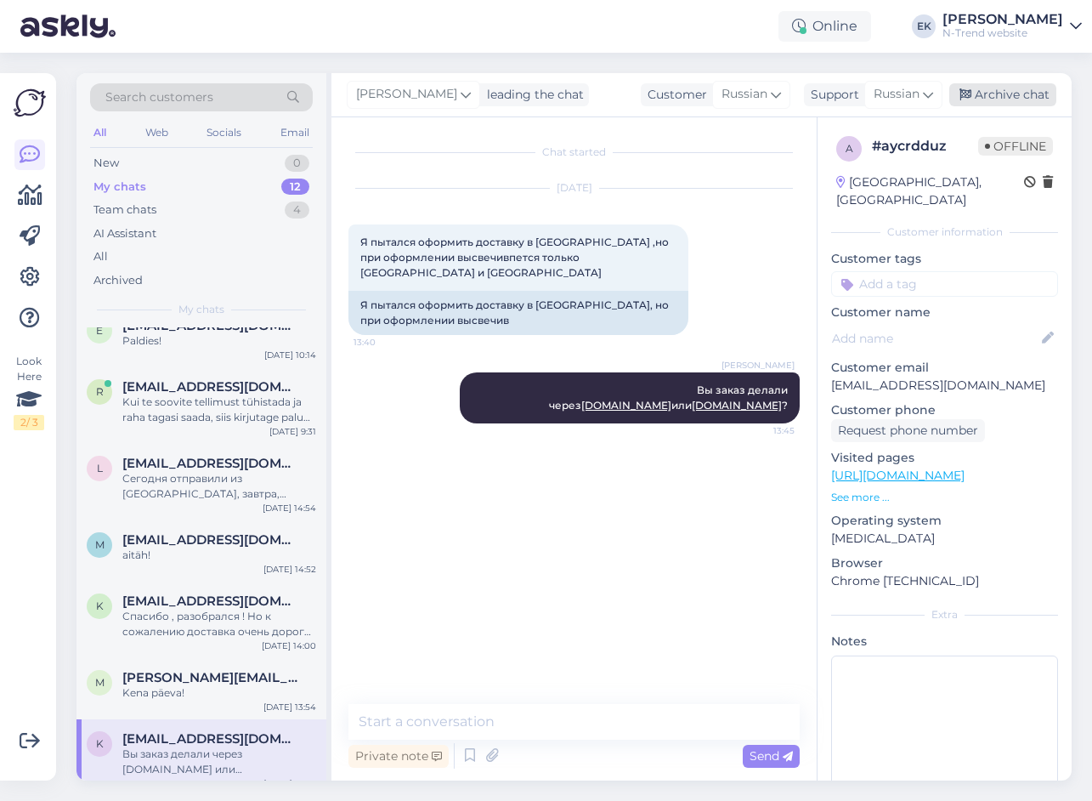
click at [996, 98] on div "Archive chat" at bounding box center [1003, 94] width 107 height 23
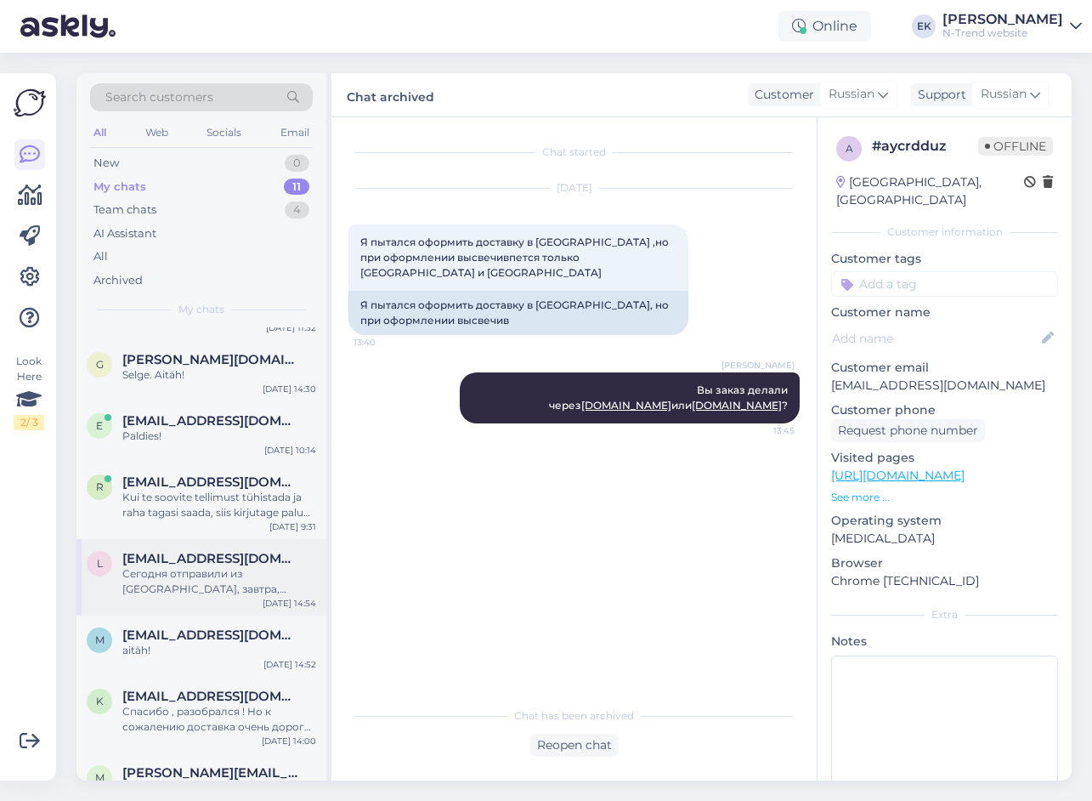
scroll to position [281, 0]
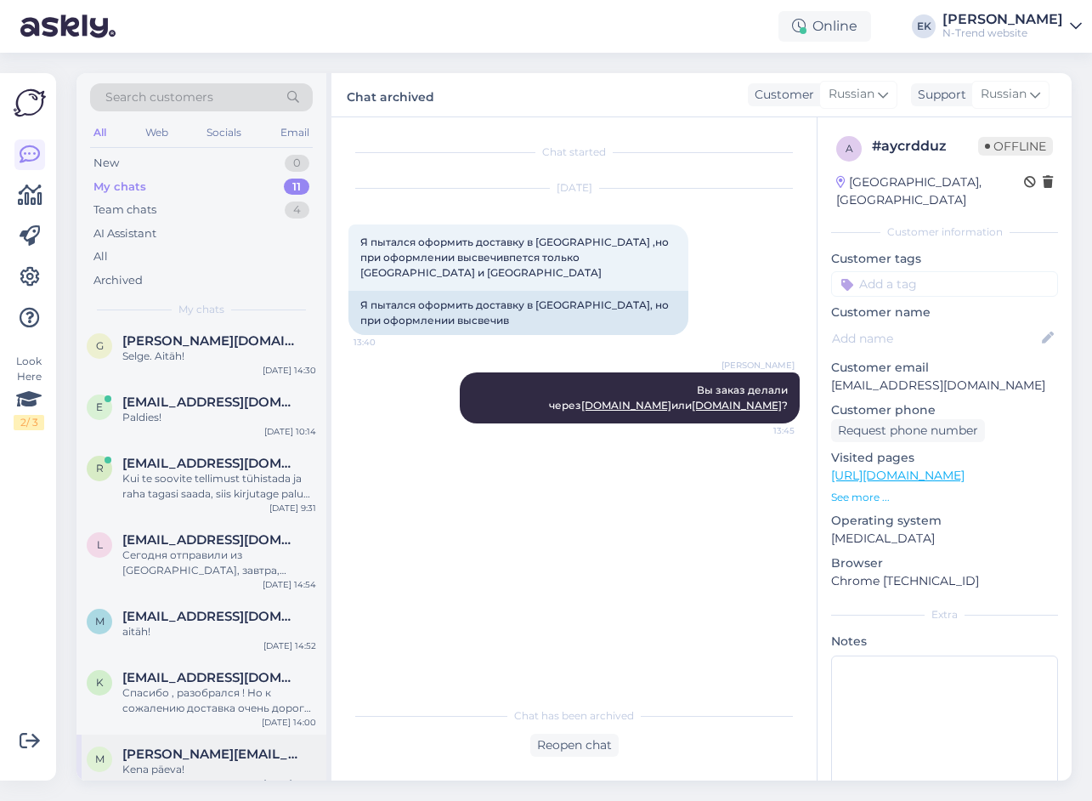
click at [207, 762] on div "Kena päeva!" at bounding box center [219, 769] width 194 height 15
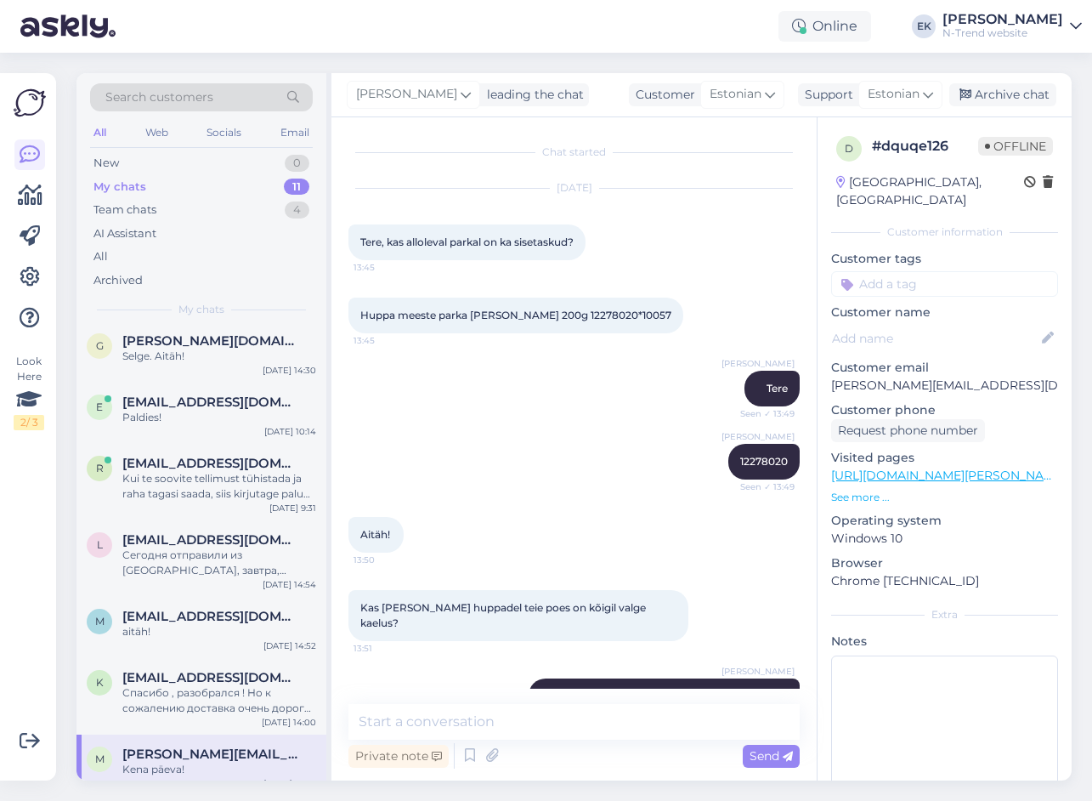
scroll to position [175, 0]
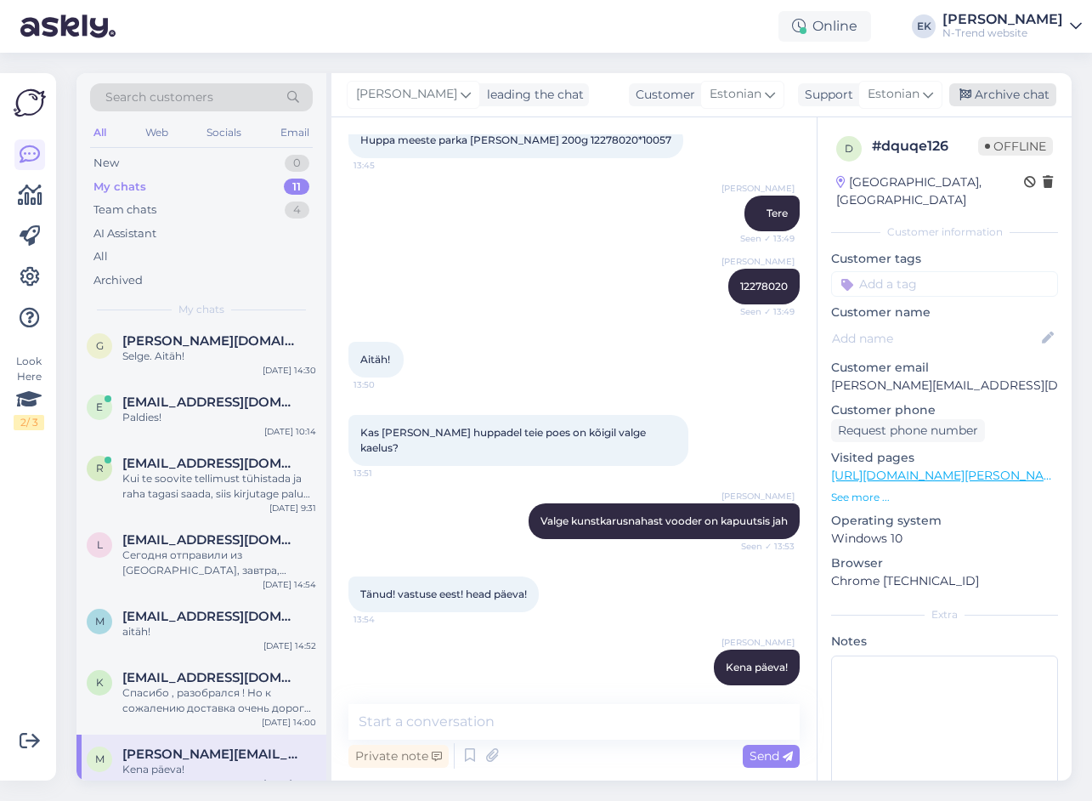
click at [975, 91] on div "Archive chat" at bounding box center [1003, 94] width 107 height 23
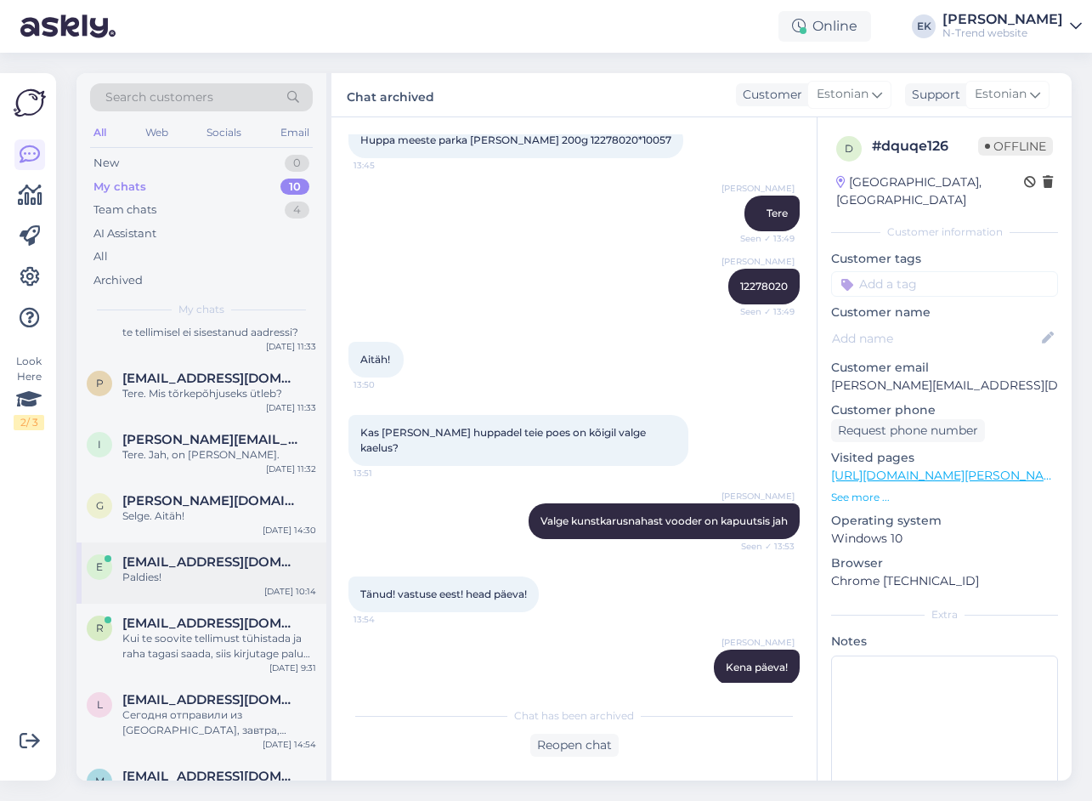
scroll to position [220, 0]
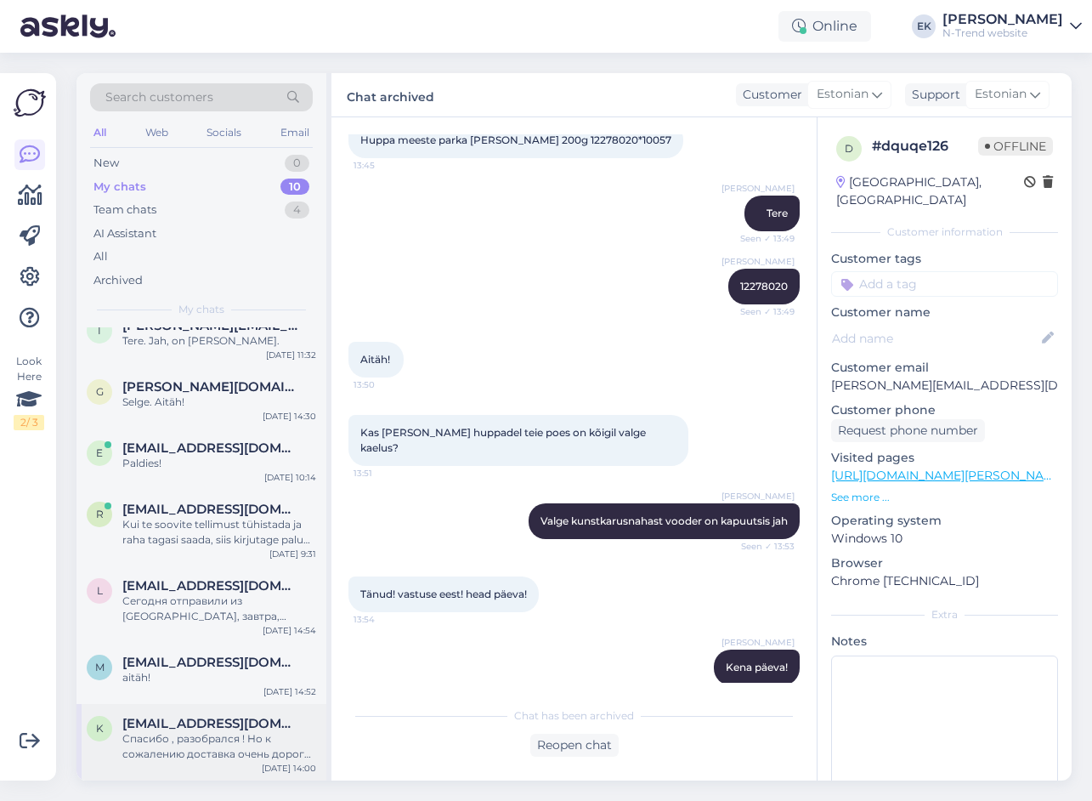
click at [212, 747] on div "Спасибо , разобрался ! Но к сожалению доставка очень дорогая в [GEOGRAPHIC_DATA…" at bounding box center [219, 746] width 194 height 31
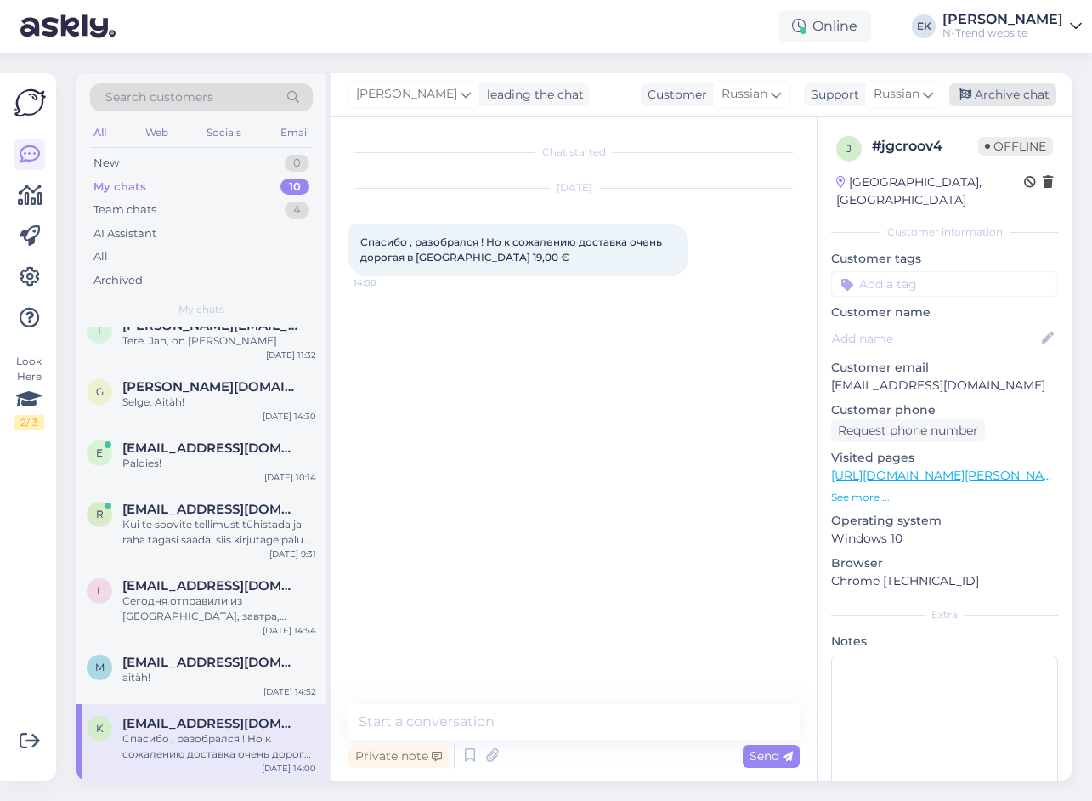
click at [992, 91] on div "Archive chat" at bounding box center [1003, 94] width 107 height 23
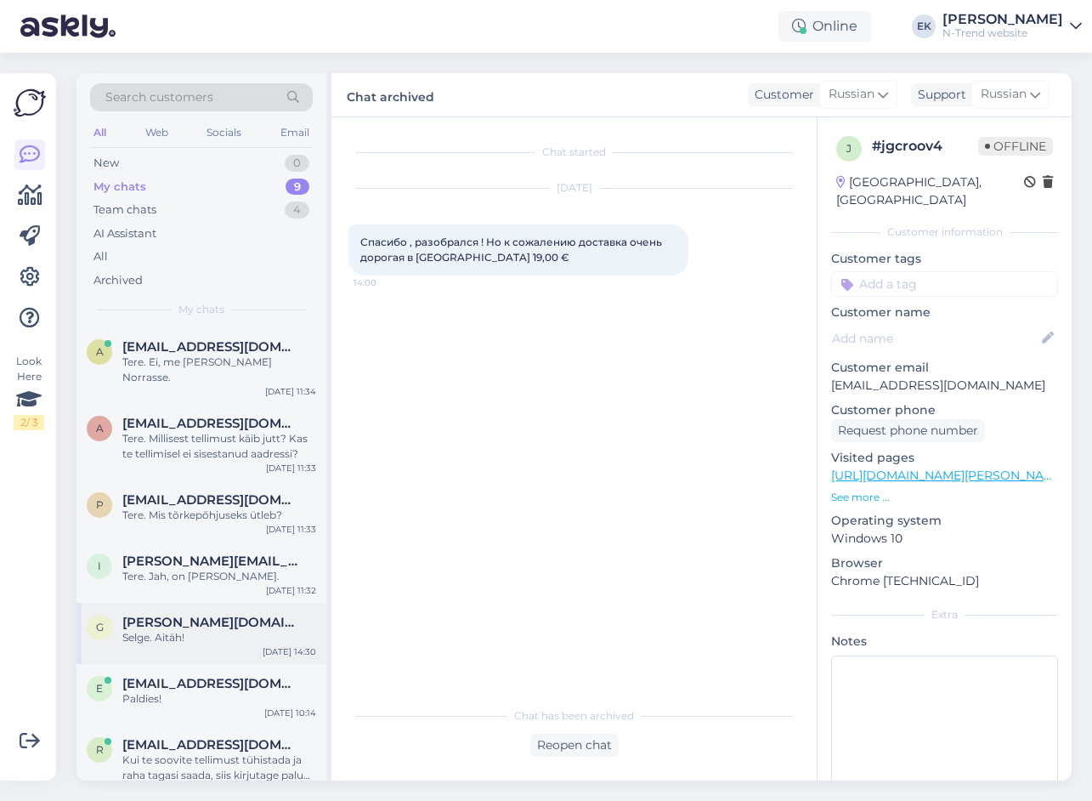
scroll to position [144, 0]
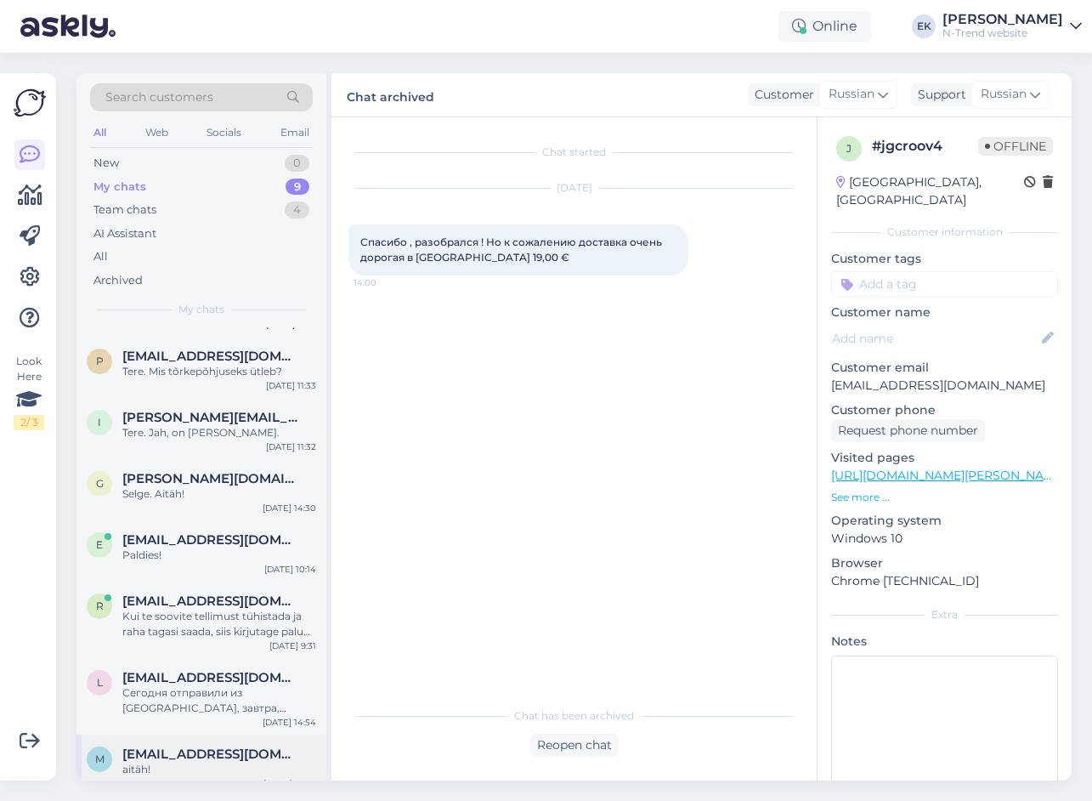
click at [196, 746] on span "[EMAIL_ADDRESS][DOMAIN_NAME]" at bounding box center [210, 753] width 177 height 15
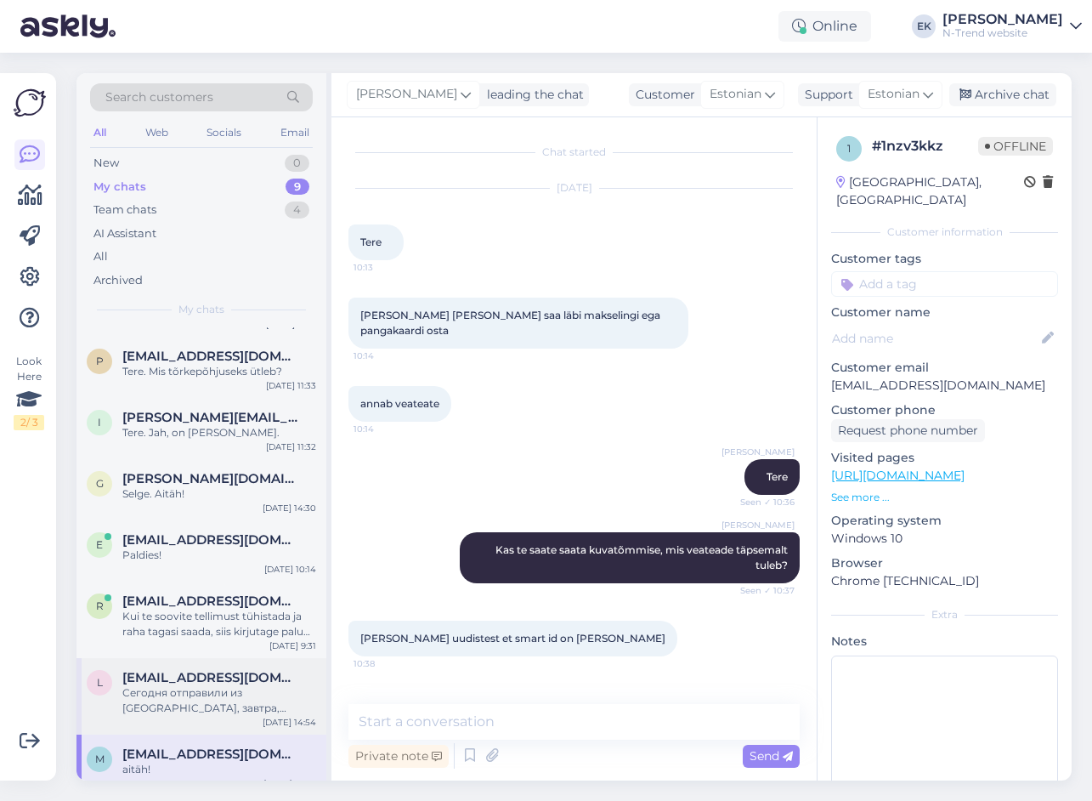
scroll to position [1122, 0]
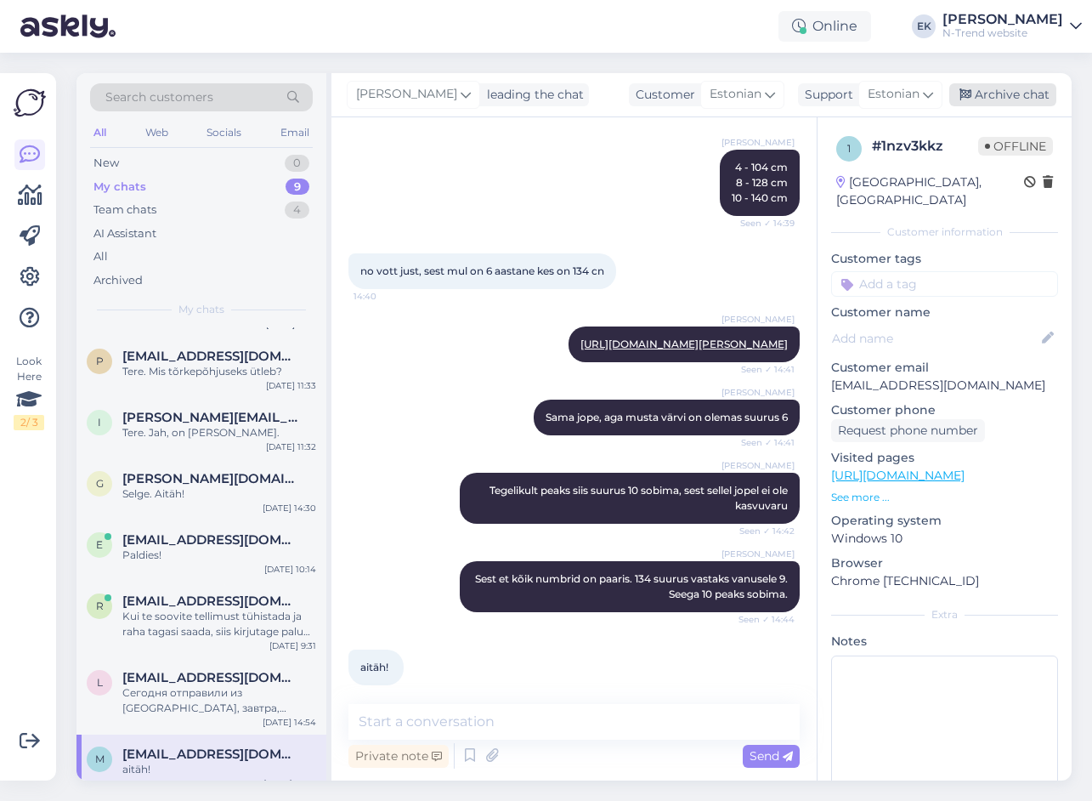
click at [975, 92] on div "Archive chat" at bounding box center [1003, 94] width 107 height 23
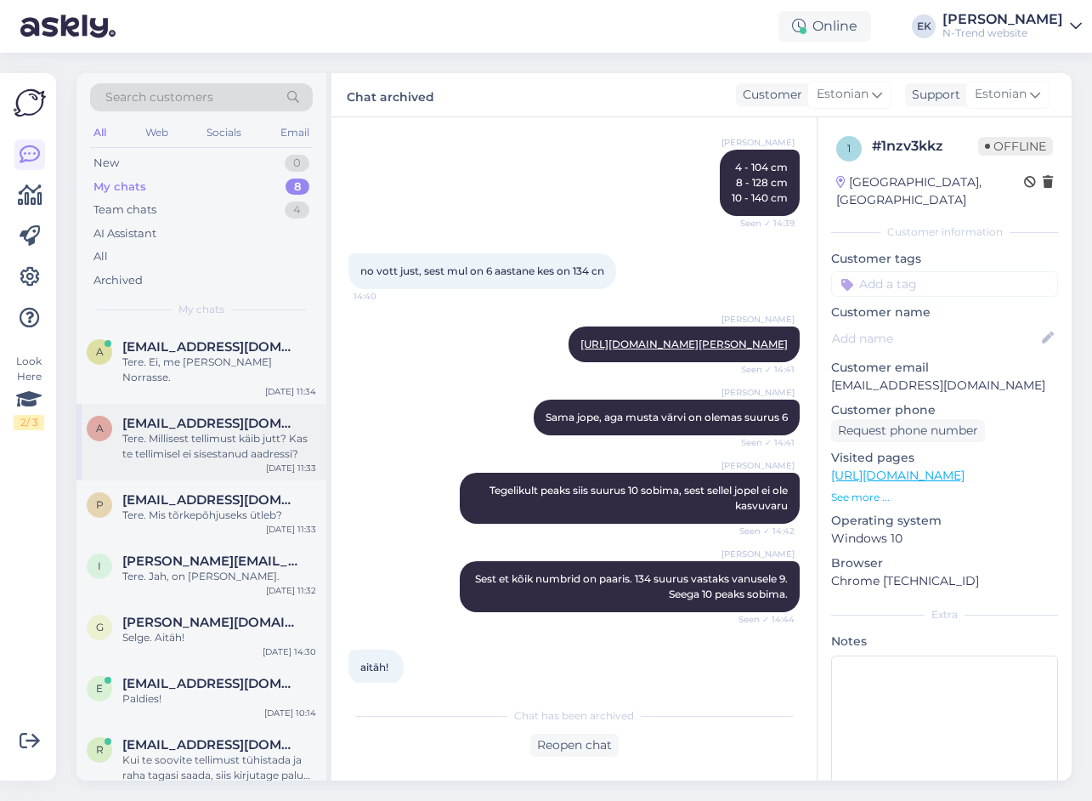
scroll to position [82, 0]
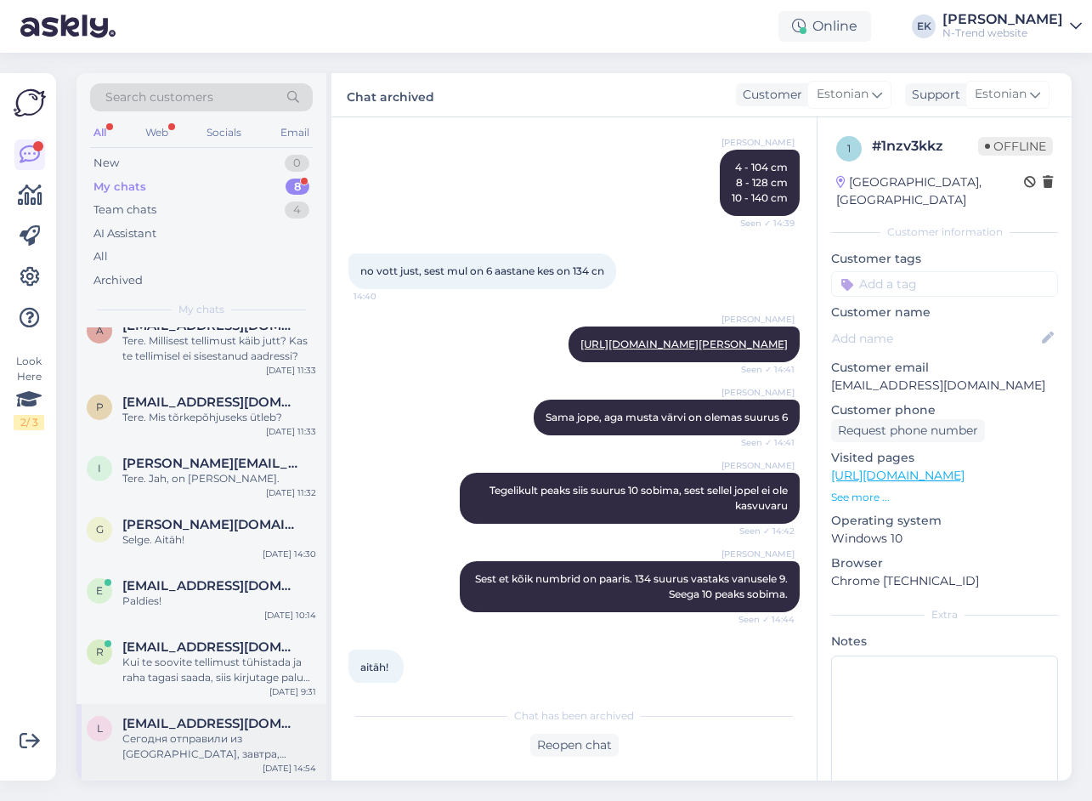
click at [182, 741] on div "Сегодня отправили из [GEOGRAPHIC_DATA], завтра, вероятно, в Юлемисте." at bounding box center [219, 746] width 194 height 31
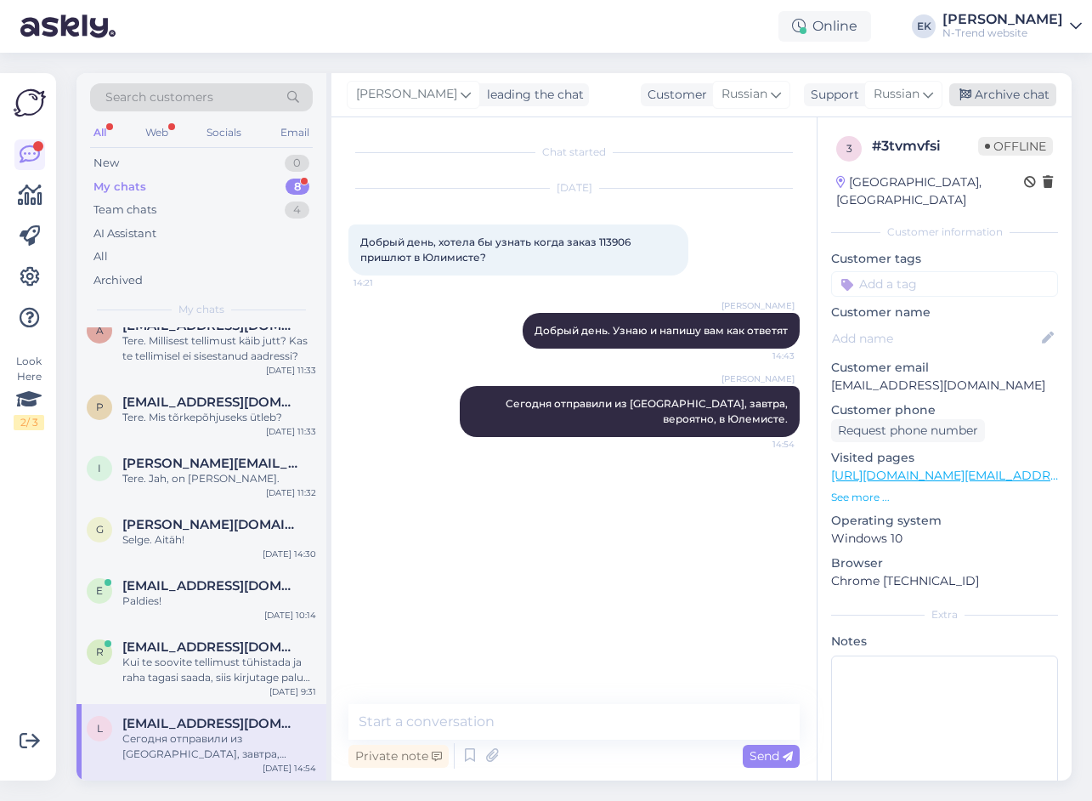
click at [974, 92] on div "Archive chat" at bounding box center [1003, 94] width 107 height 23
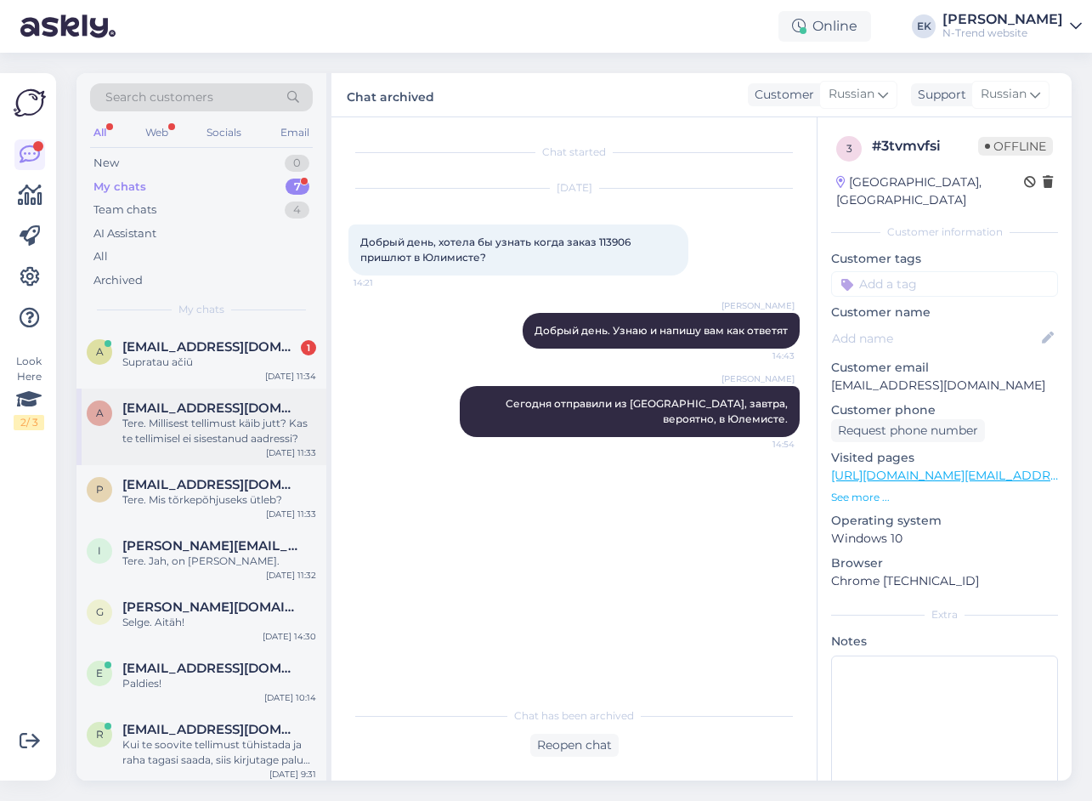
scroll to position [6, 0]
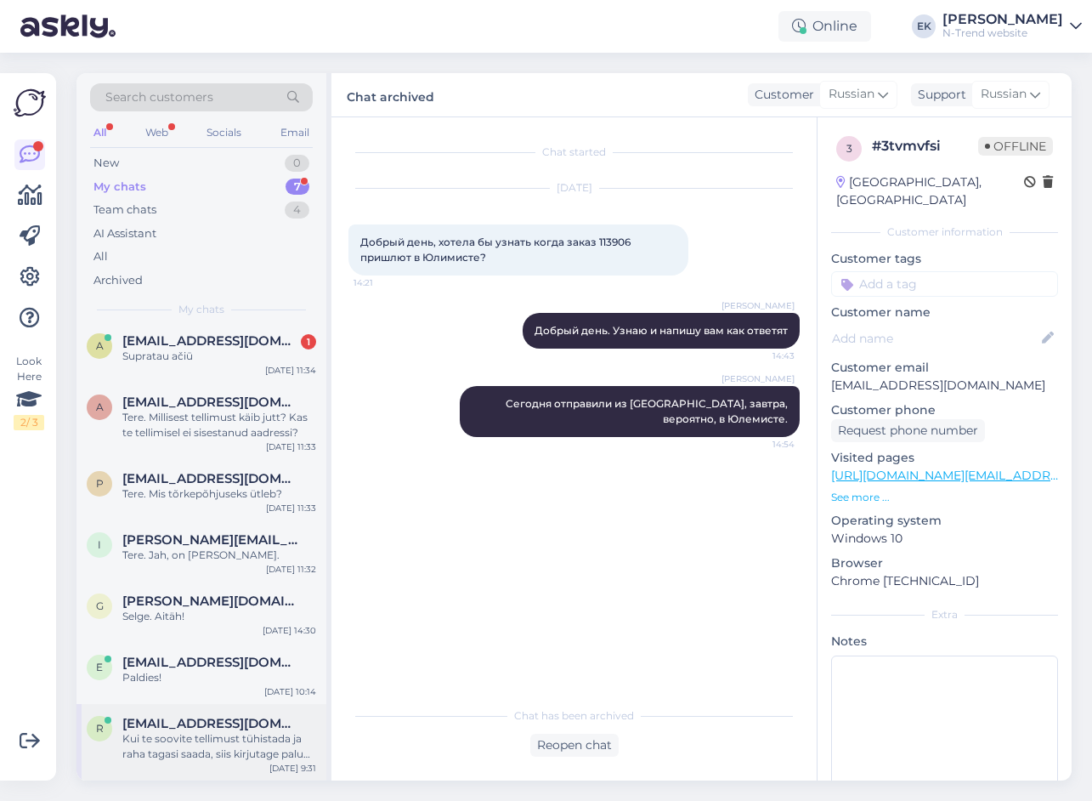
click at [197, 738] on div "Kui te soovite tellimust tühistada ja raha tagasi saada, siis kirjutage palun l…" at bounding box center [219, 746] width 194 height 31
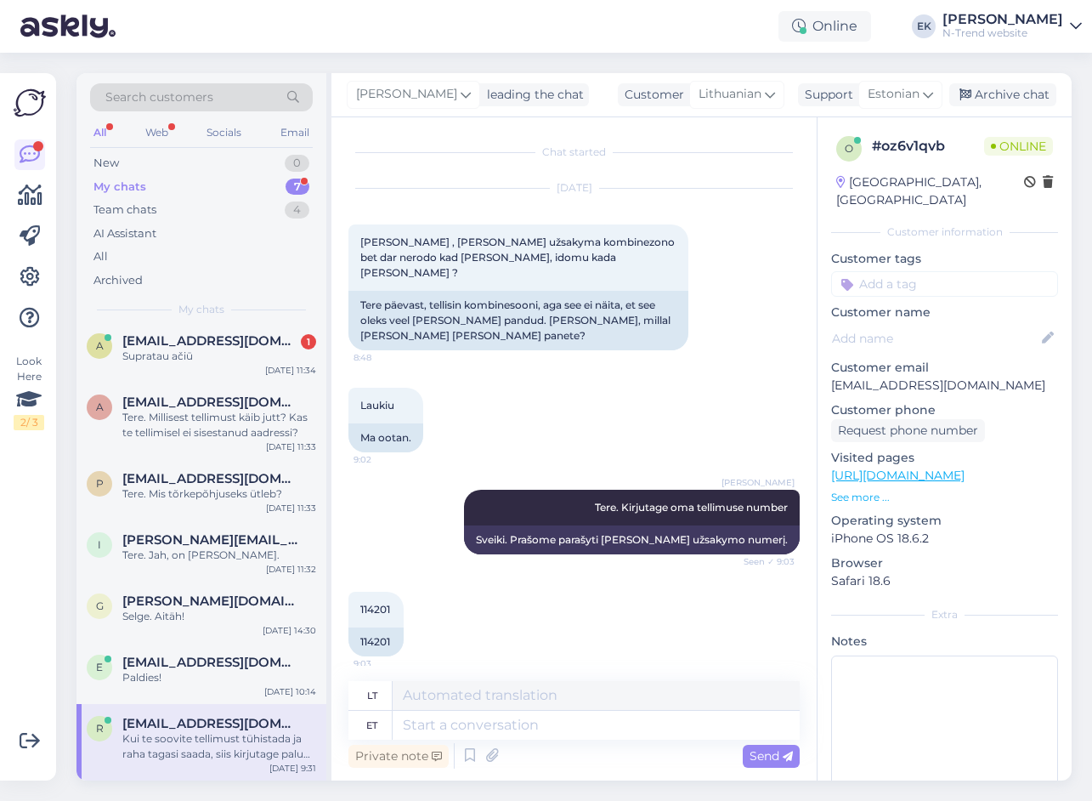
scroll to position [1035, 0]
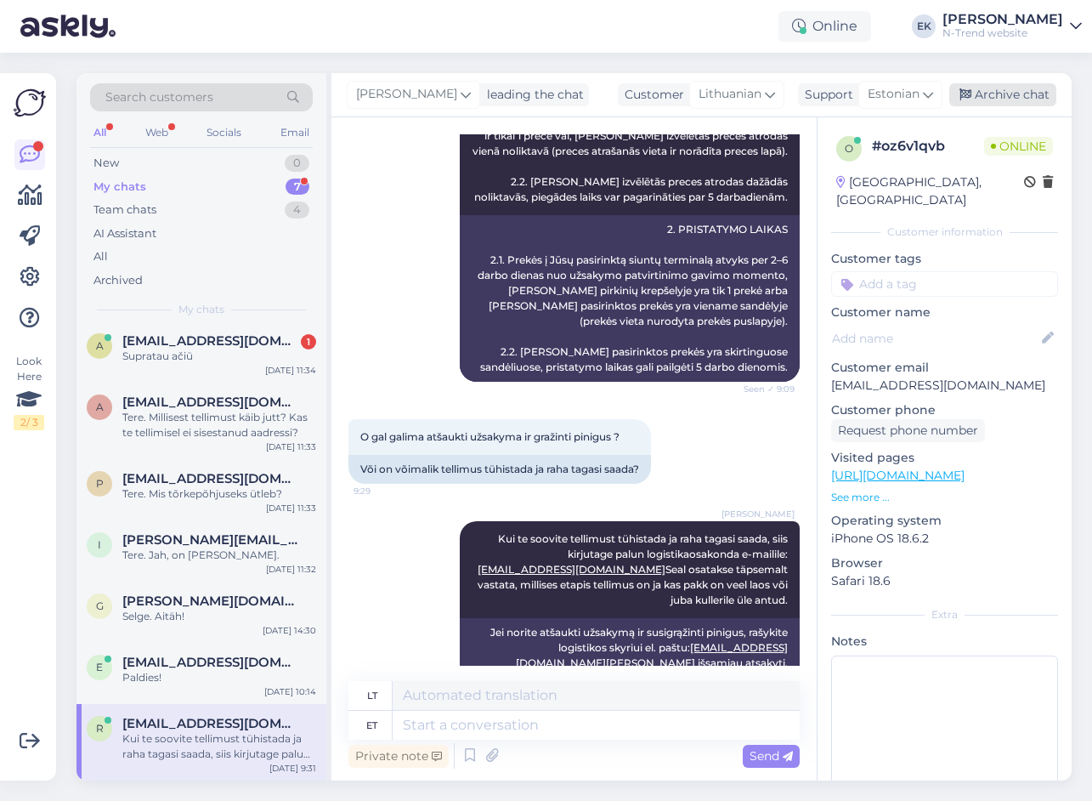
click at [1026, 89] on div "Archive chat" at bounding box center [1003, 94] width 107 height 23
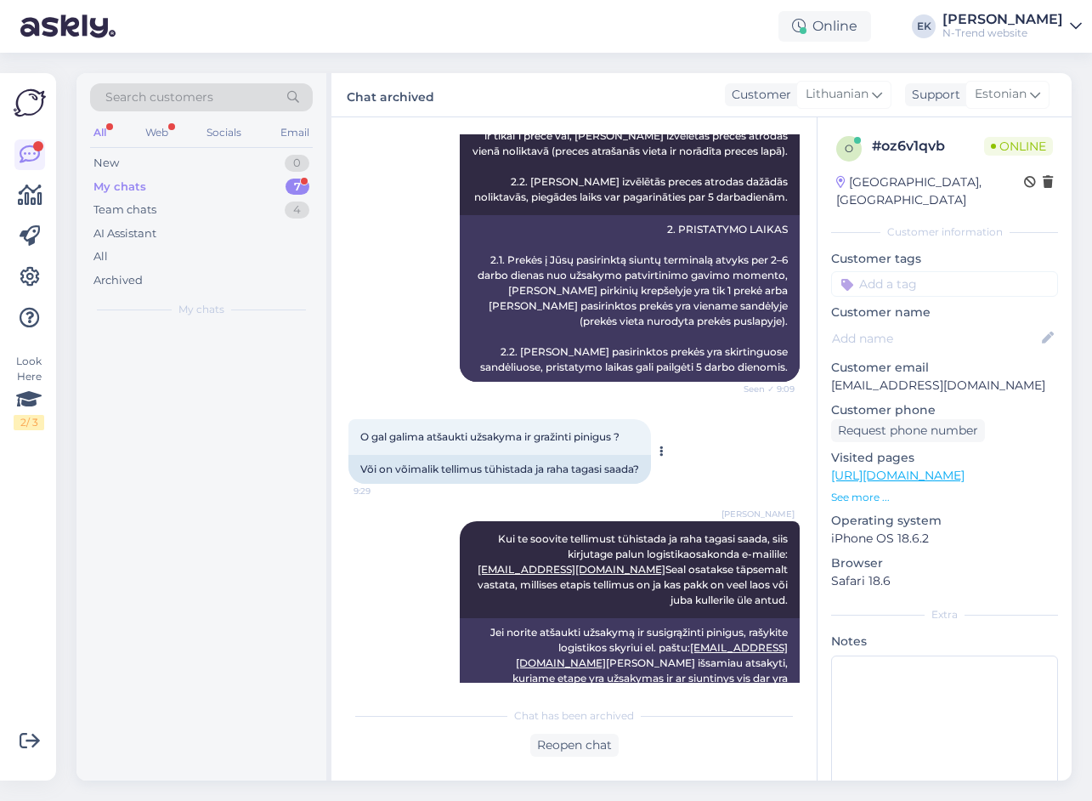
scroll to position [1018, 0]
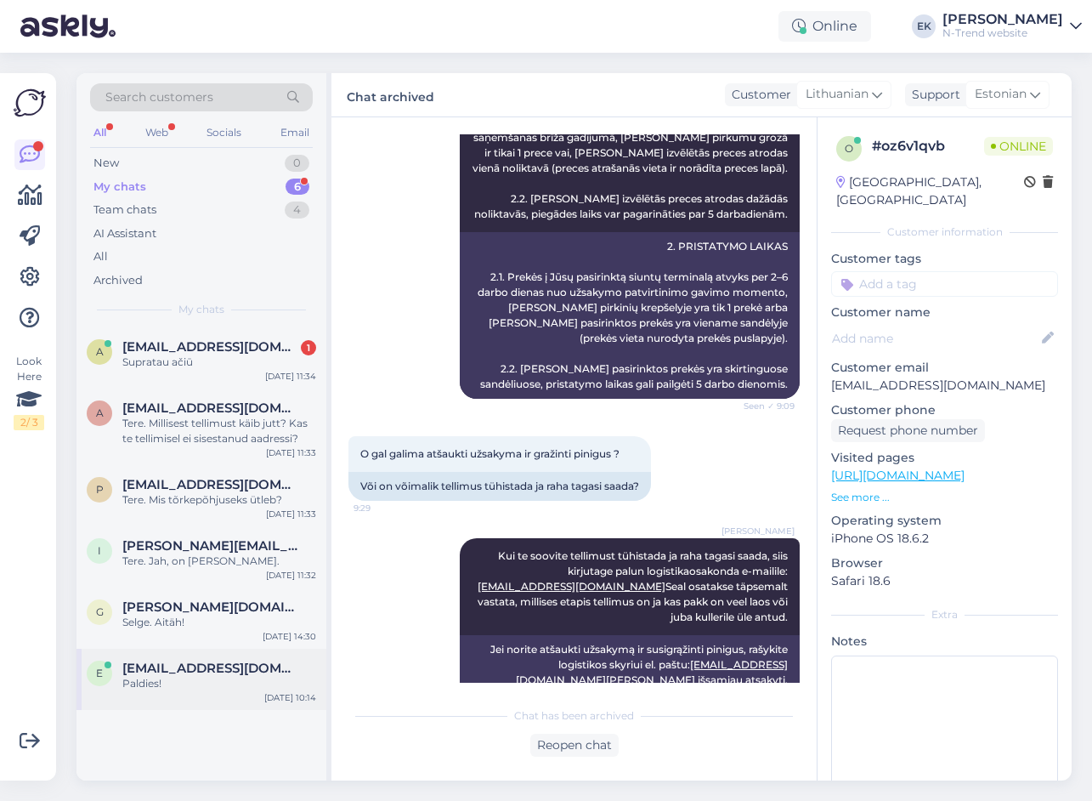
click at [199, 683] on div "Paldies!" at bounding box center [219, 683] width 194 height 15
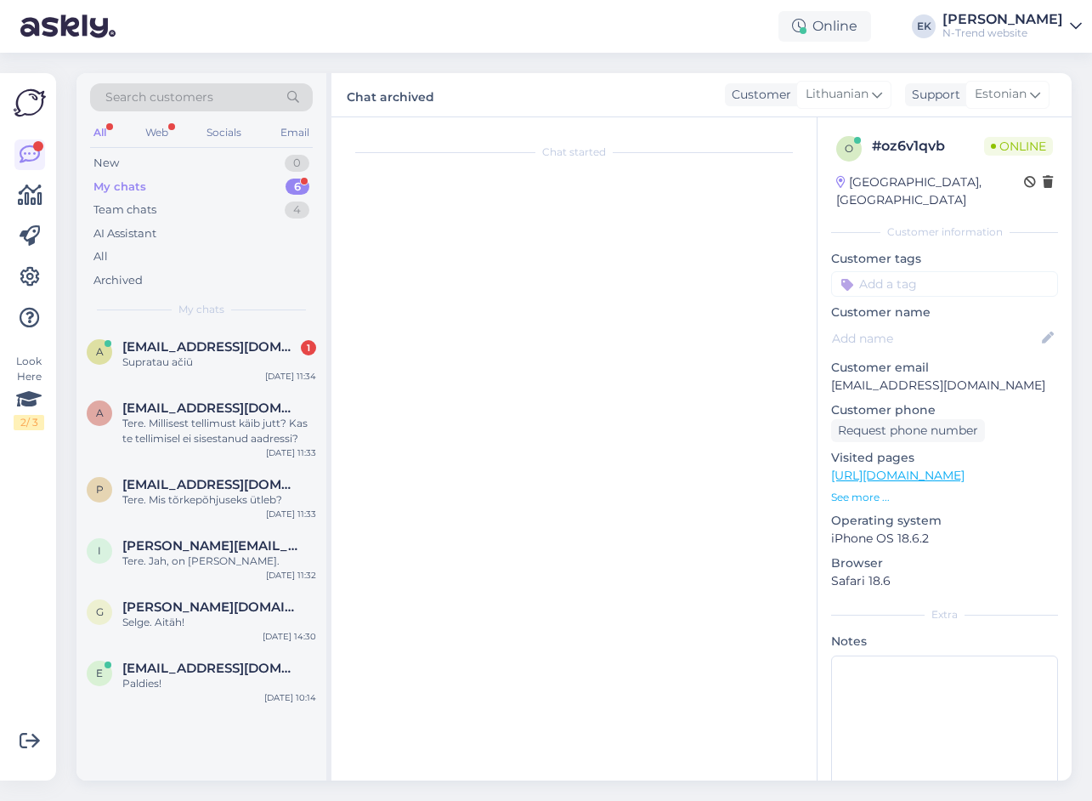
scroll to position [0, 0]
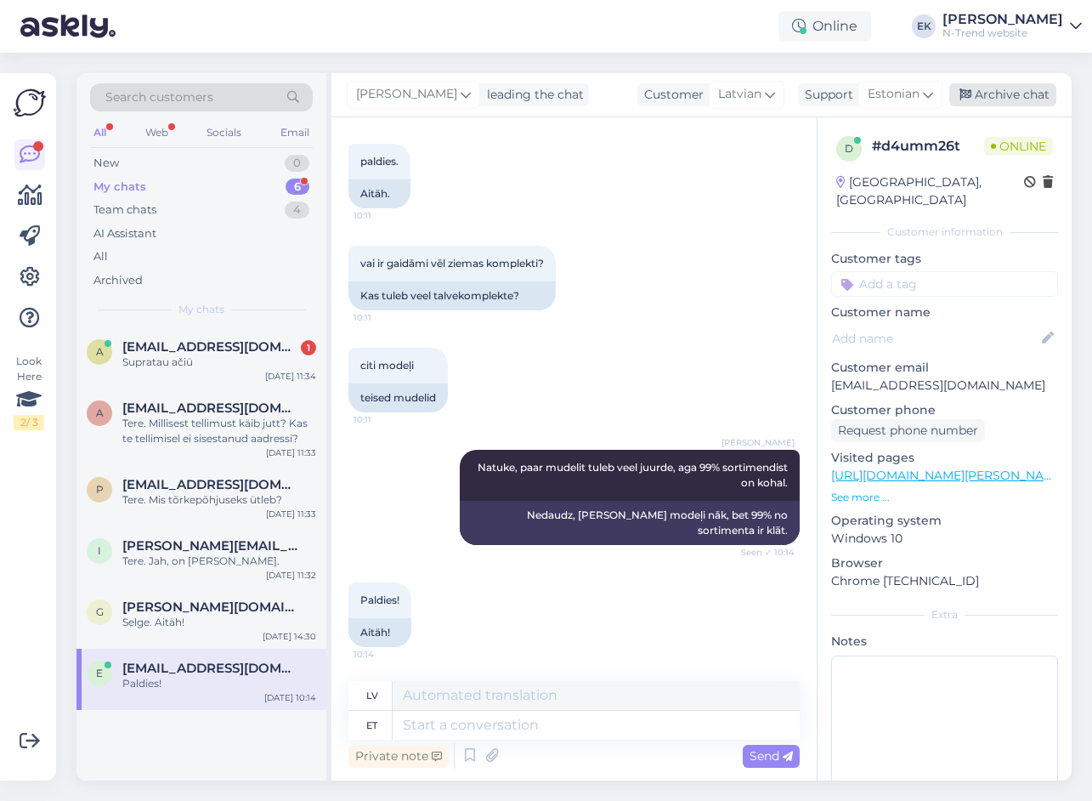
click at [993, 90] on div "Archive chat" at bounding box center [1003, 94] width 107 height 23
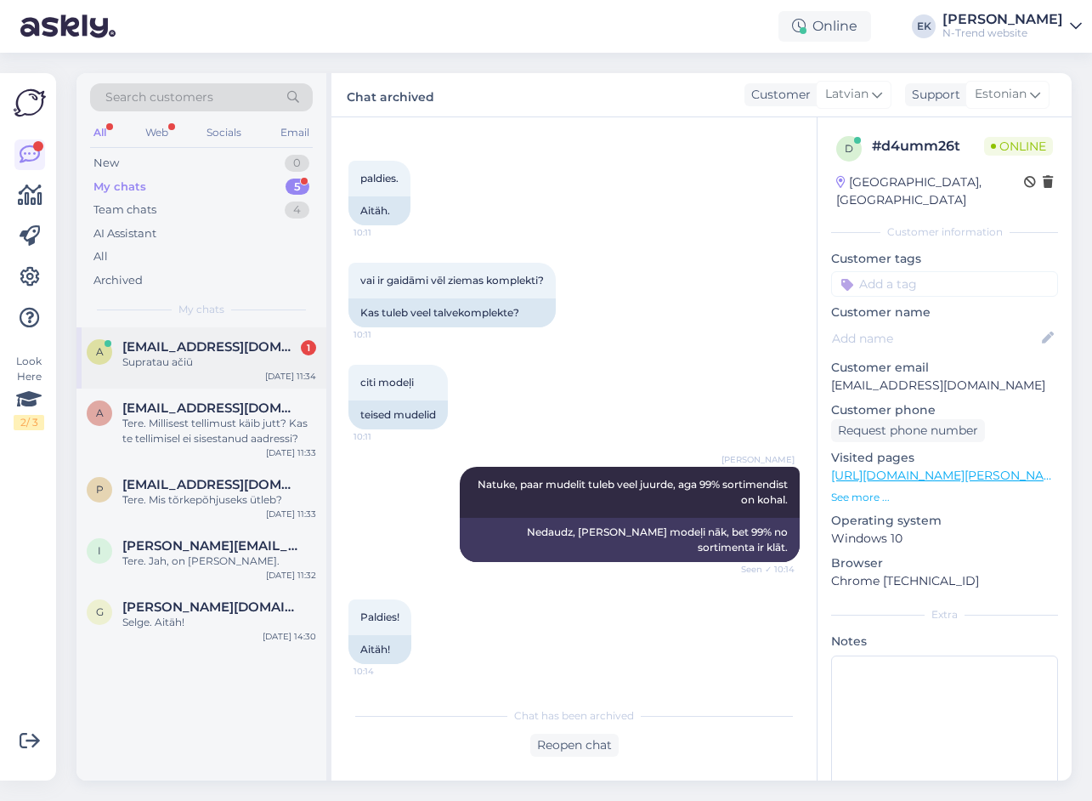
click at [171, 346] on span "[EMAIL_ADDRESS][DOMAIN_NAME]" at bounding box center [210, 346] width 177 height 15
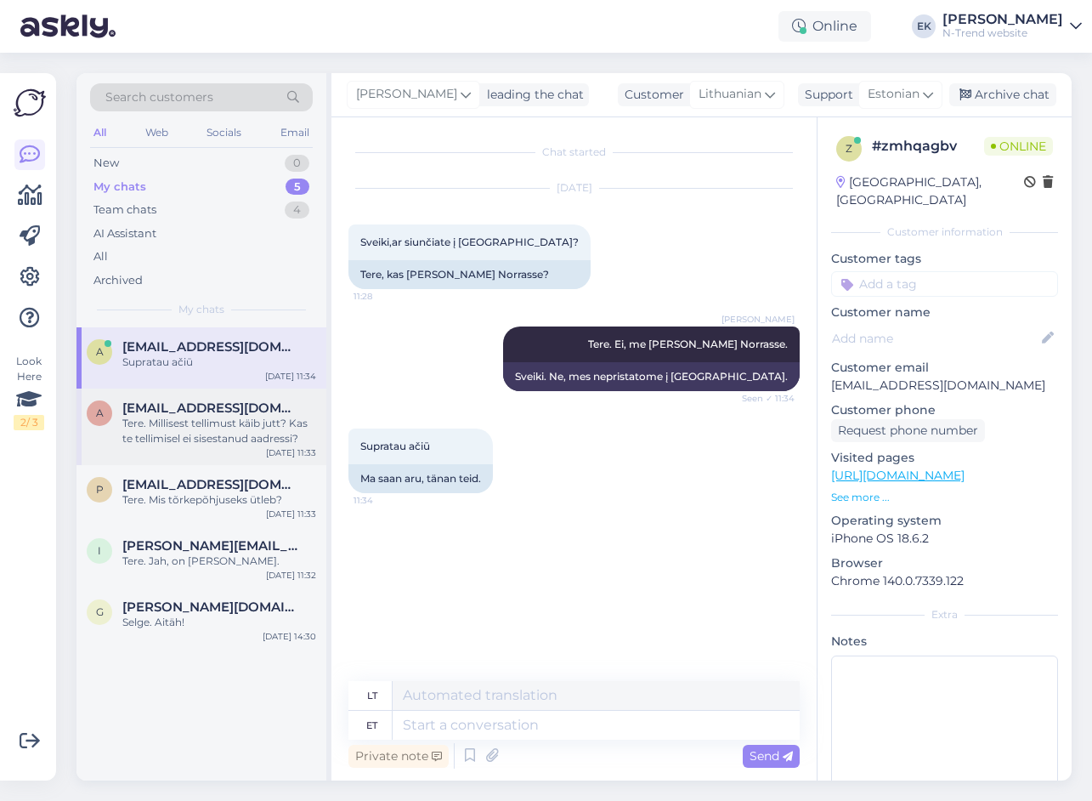
click at [213, 417] on div "Tere. Millisest tellimust käib jutt? Kas te tellimisel ei sisestanud aadressi?" at bounding box center [219, 431] width 194 height 31
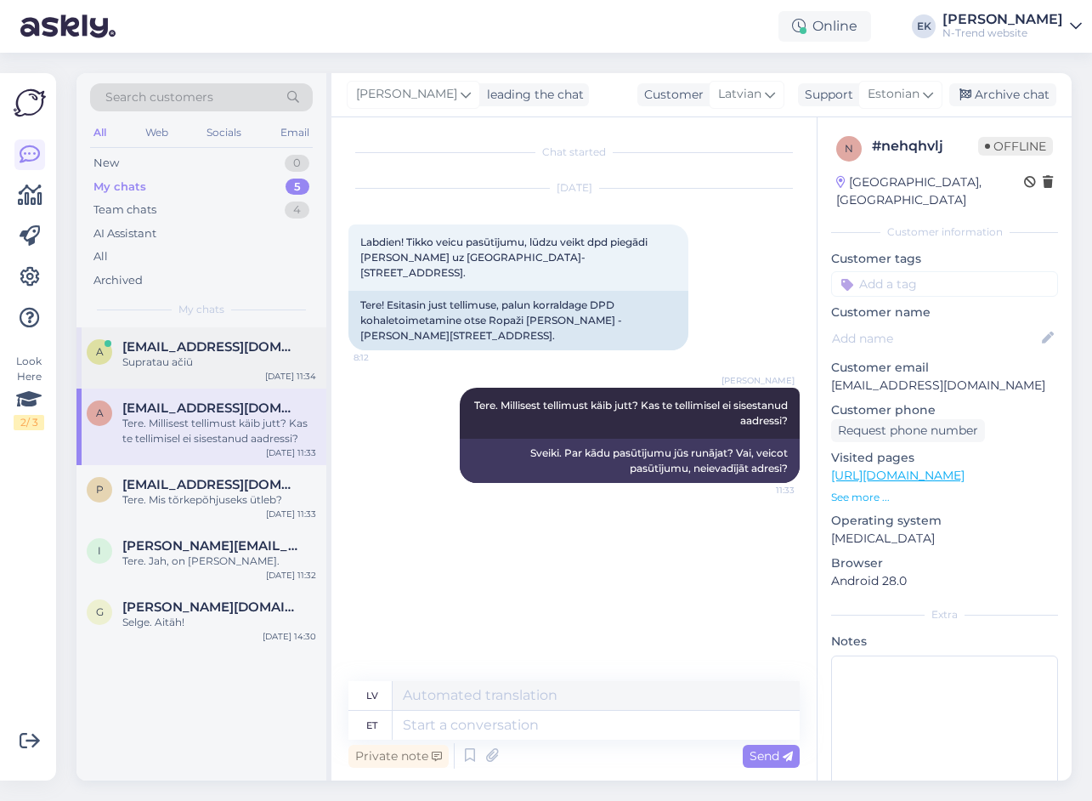
click at [213, 347] on span "[EMAIL_ADDRESS][DOMAIN_NAME]" at bounding box center [210, 346] width 177 height 15
